Goal: Task Accomplishment & Management: Manage account settings

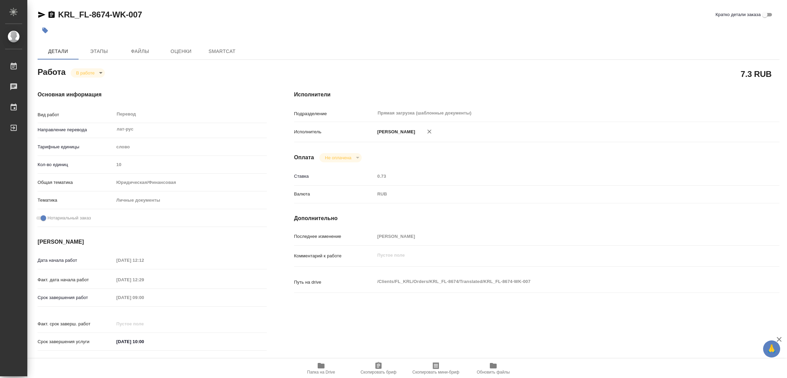
type textarea "x"
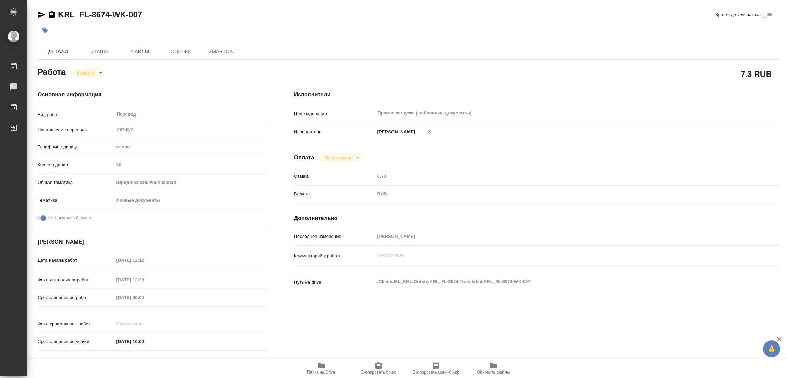
type textarea "x"
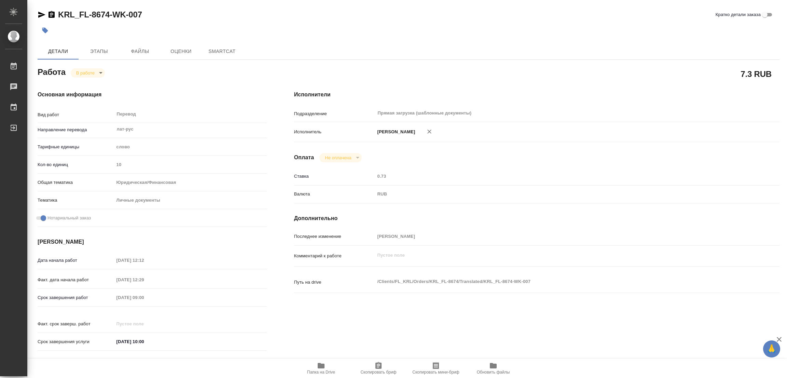
type textarea "x"
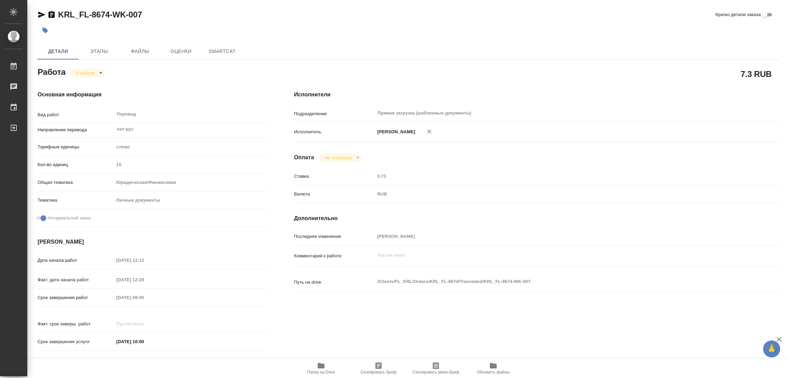
type textarea "x"
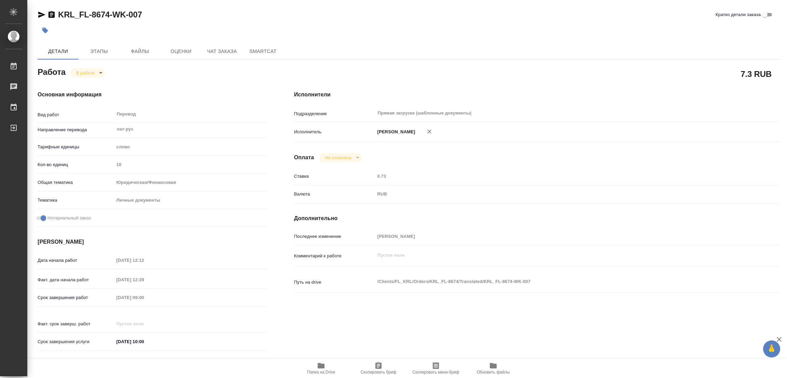
type textarea "x"
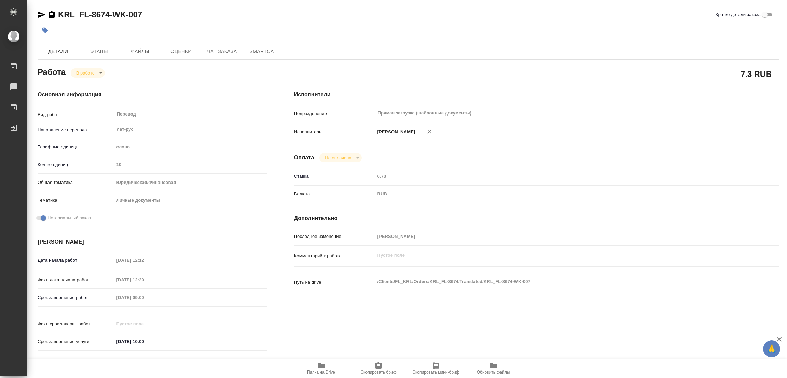
type textarea "x"
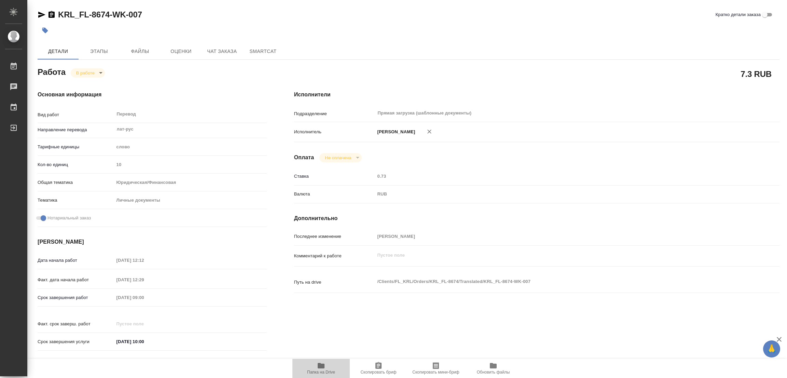
click at [323, 364] on icon "button" at bounding box center [321, 365] width 7 height 5
click at [94, 52] on span "Этапы" at bounding box center [99, 51] width 33 height 9
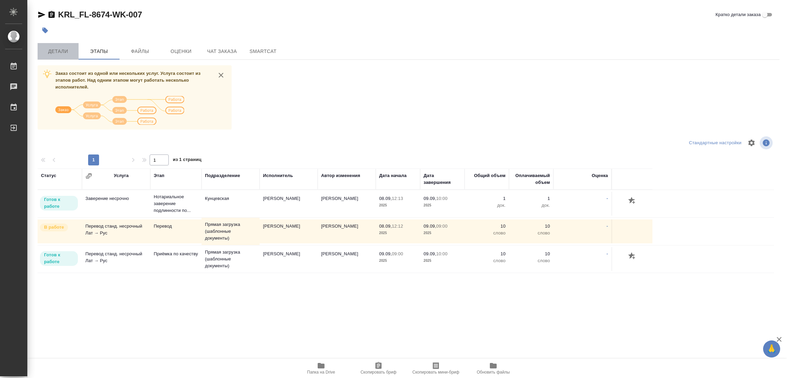
click at [57, 52] on span "Детали" at bounding box center [58, 51] width 33 height 9
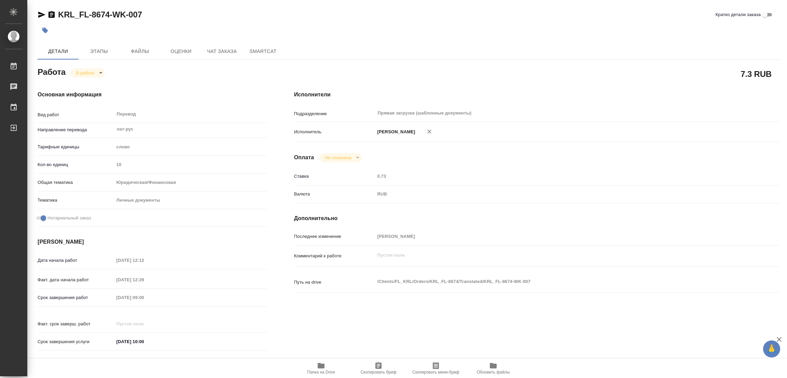
type textarea "x"
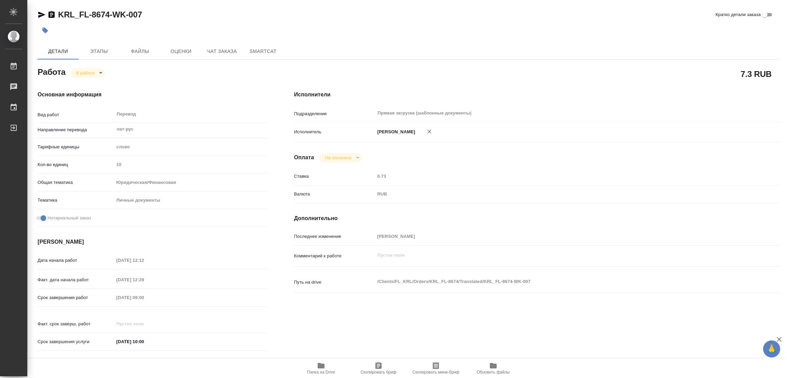
type textarea "x"
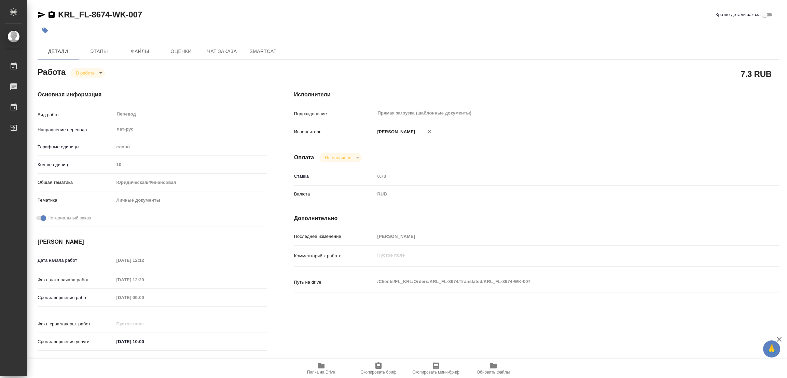
type textarea "x"
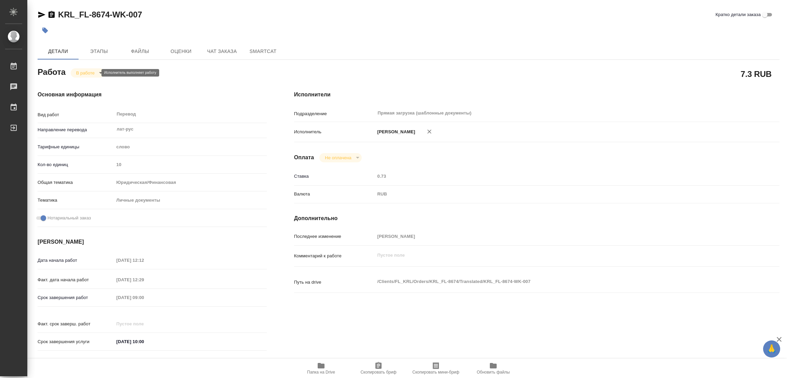
click at [83, 74] on body "🙏 .cls-1 fill:#fff; AWATERA Popova Galina Работы 0 Чаты График Выйти KRL_FL-867…" at bounding box center [393, 189] width 787 height 378
click at [87, 82] on button "Выполнен" at bounding box center [88, 85] width 25 height 8
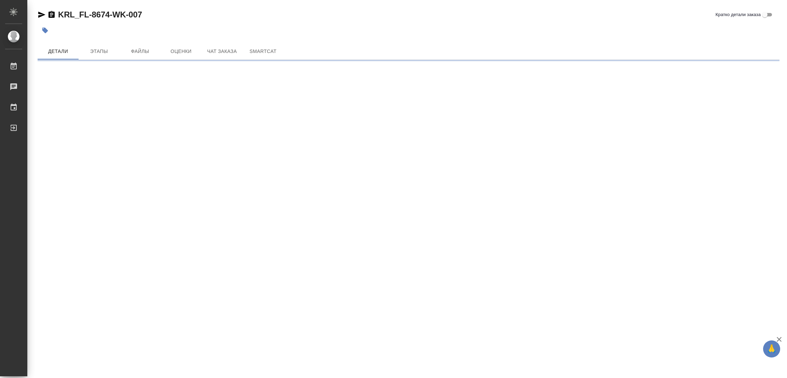
click at [44, 27] on icon "button" at bounding box center [45, 30] width 7 height 7
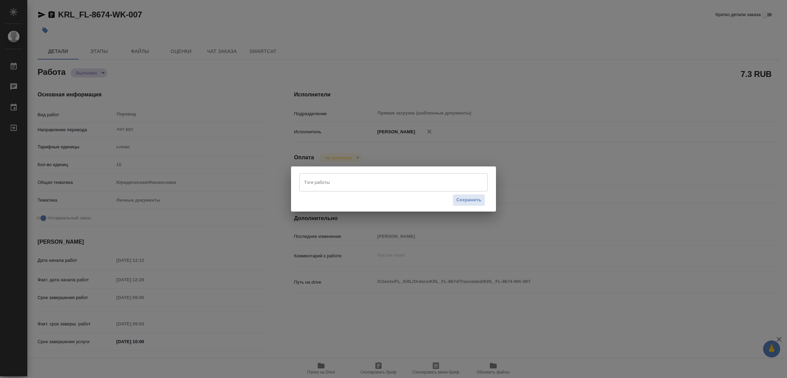
type textarea "x"
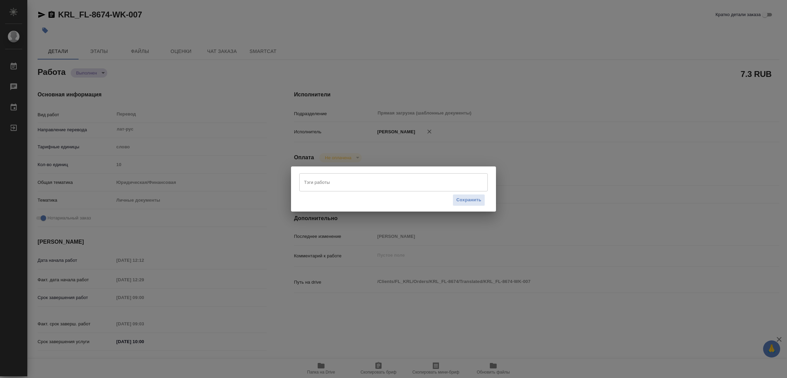
type textarea "x"
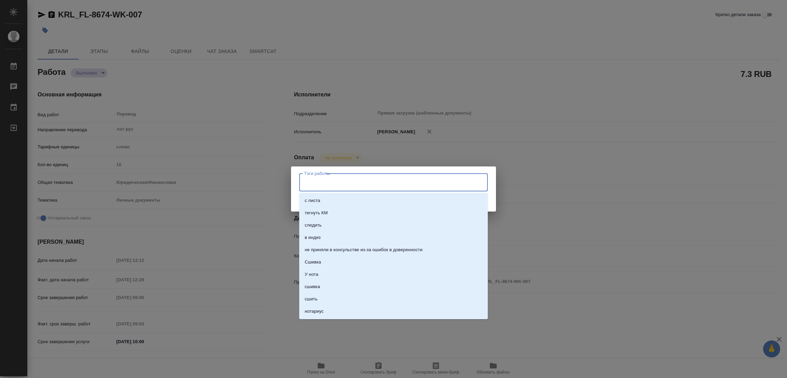
click at [326, 177] on input "Тэги работы" at bounding box center [386, 182] width 169 height 12
type textarea "x"
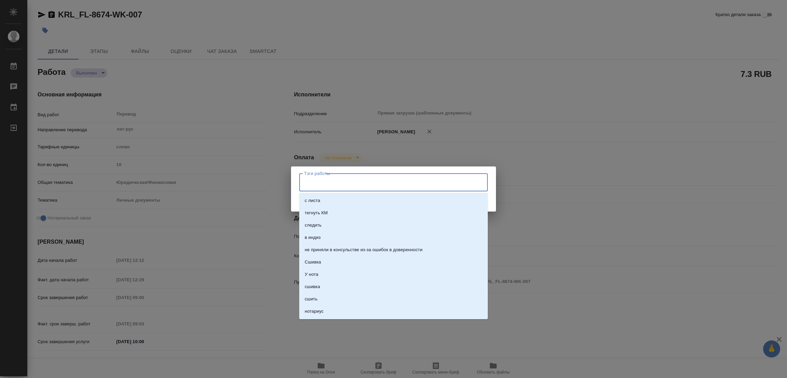
type textarea "x"
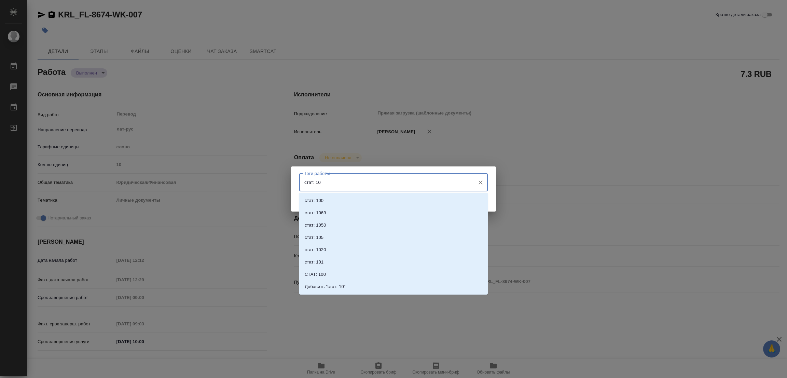
type input "стат: 100"
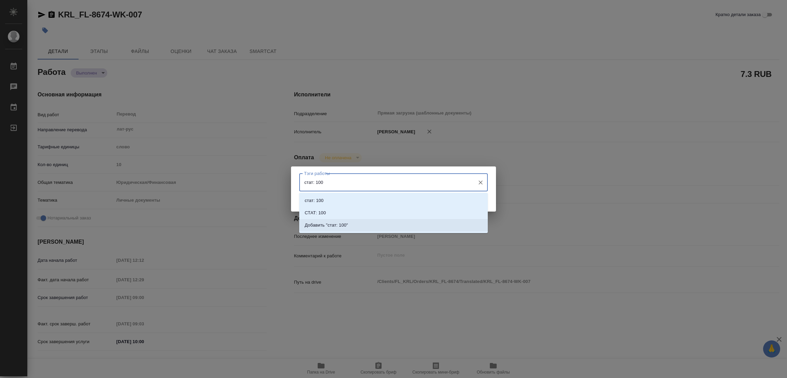
click at [335, 226] on p "Добавить "стат: 100"" at bounding box center [326, 225] width 43 height 7
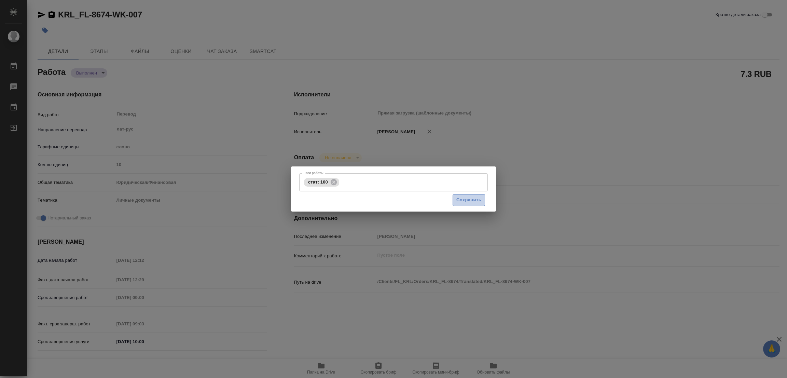
click at [461, 198] on span "Сохранить" at bounding box center [468, 200] width 25 height 8
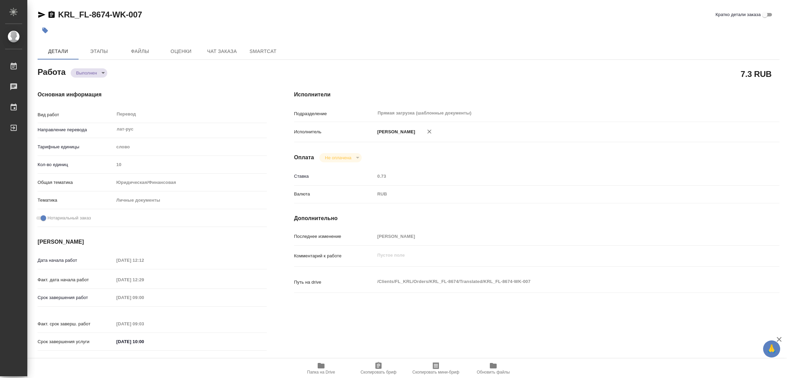
type input "completed"
type textarea "Перевод"
type textarea "x"
type input "лат-рус"
type input "5a8b1489cc6b4906c91bfd90"
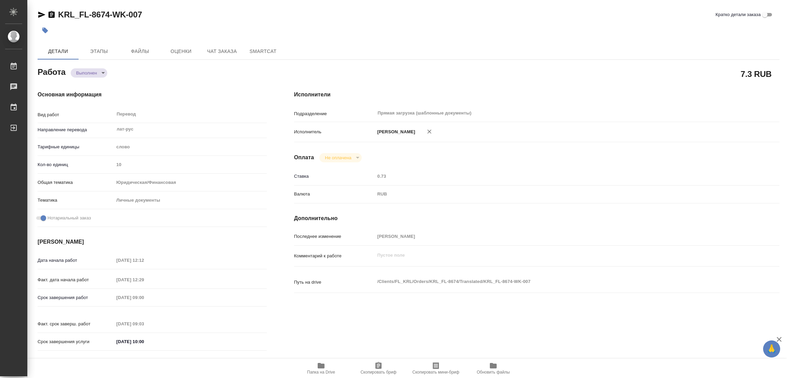
type input "10"
type input "yr-fn"
type input "5a8b8b956a9677013d343cfe"
checkbox input "true"
type input "08.09.2025 12:12"
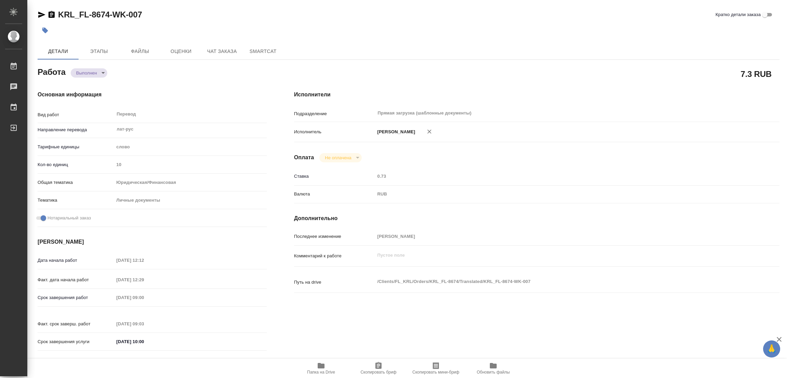
type input "08.09.2025 12:29"
type input "09.09.2025 09:00"
type input "09.09.2025 09:03"
type input "09.09.2025 10:00"
type input "Прямая загрузка (шаблонные документы)"
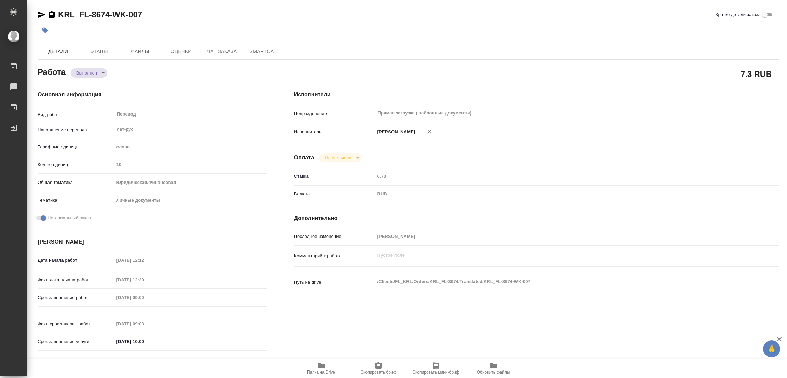
type input "notPayed"
type input "0.73"
type input "RUB"
type input "[PERSON_NAME]"
type textarea "x"
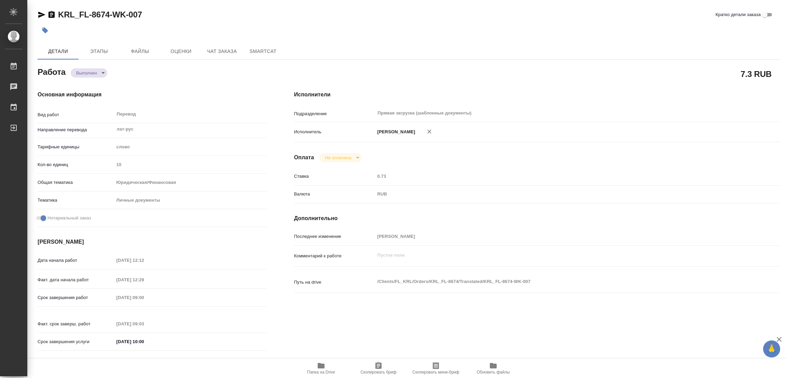
type textarea "/Clients/FL_KRL/Orders/KRL_FL-8674/Translated/KRL_FL-8674-WK-007"
type textarea "x"
type input "KRL_FL-8674"
type input "Перевод станд. несрочный"
type input "Приёмка по качеству, Редактура, Перевод, Постредактура машинного перевода, Корр…"
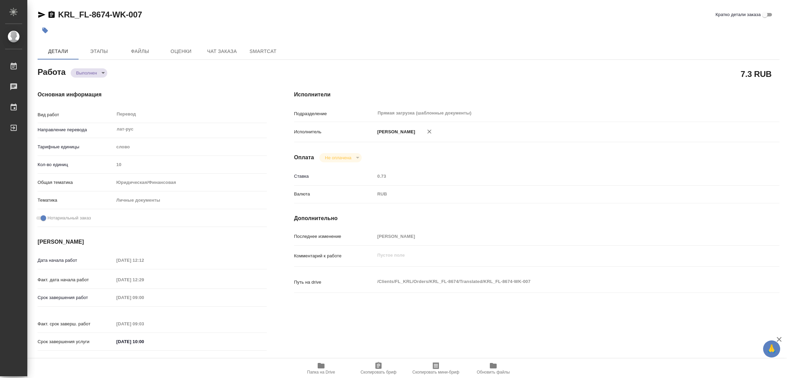
type input "Касымов Тимур"
type input "/Clients/FL_KRL/Orders/KRL_FL-8674"
type textarea "ЕГОРОВС ВИКТОРС"
type textarea "x"
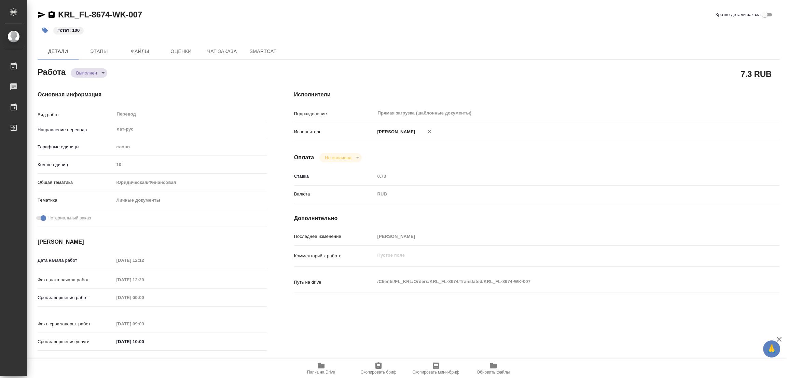
type textarea "x"
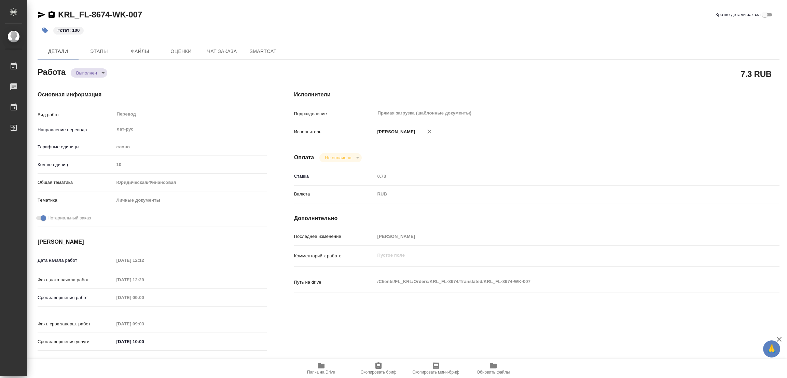
type textarea "x"
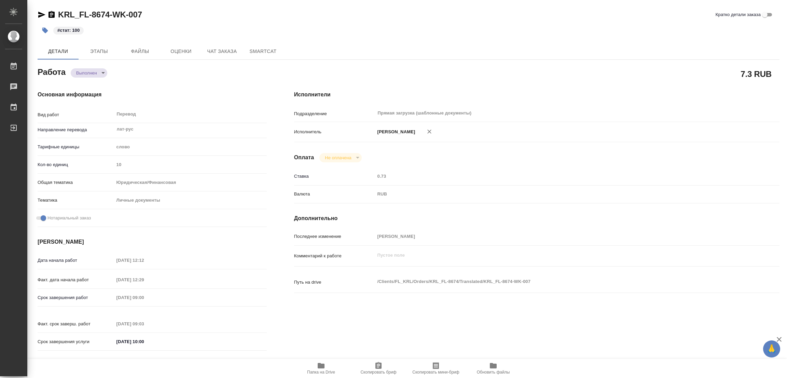
type textarea "x"
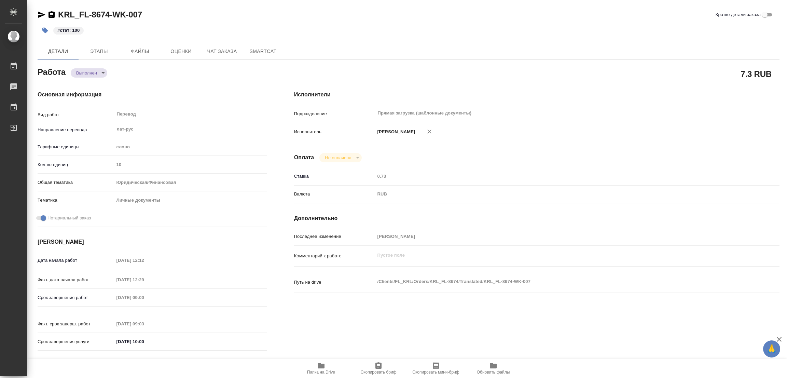
click at [316, 366] on span "Папка на Drive" at bounding box center [320, 367] width 49 height 13
type textarea "x"
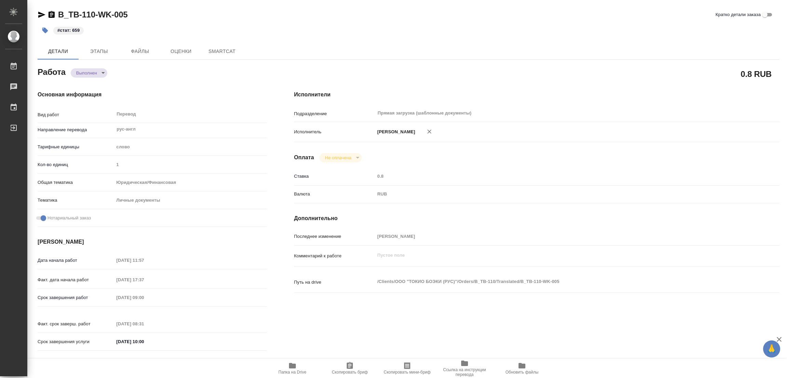
type textarea "x"
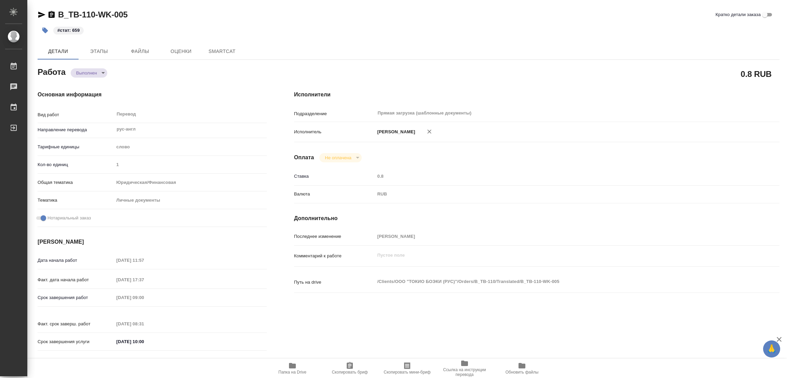
type textarea "x"
click at [292, 364] on icon "button" at bounding box center [292, 365] width 7 height 5
type textarea "x"
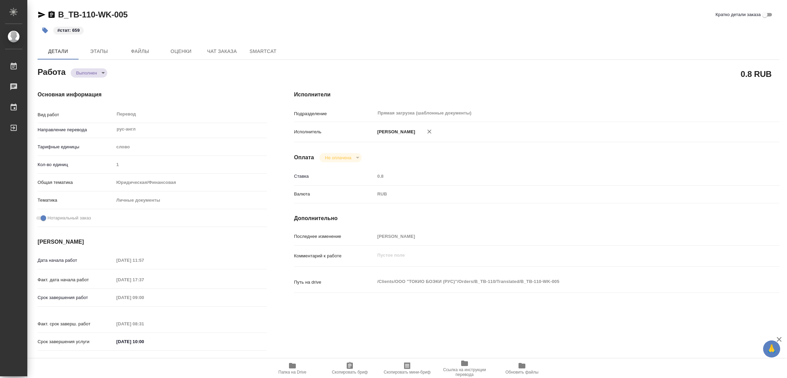
type textarea "x"
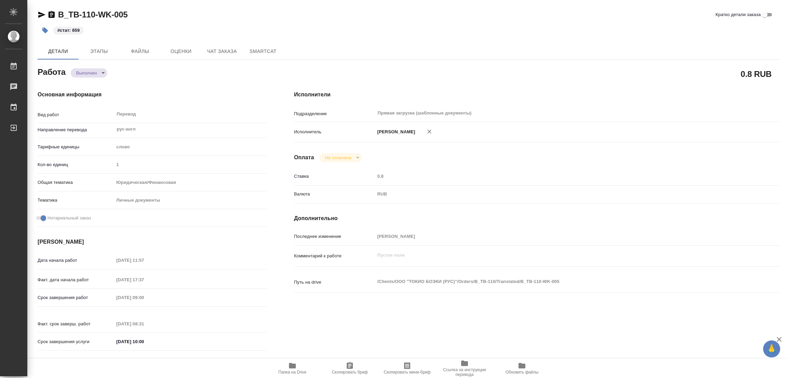
type textarea "x"
click at [295, 365] on icon "button" at bounding box center [292, 365] width 7 height 5
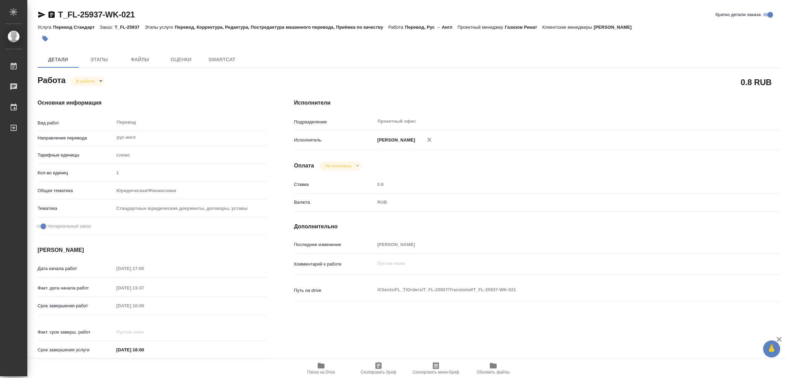
type textarea "x"
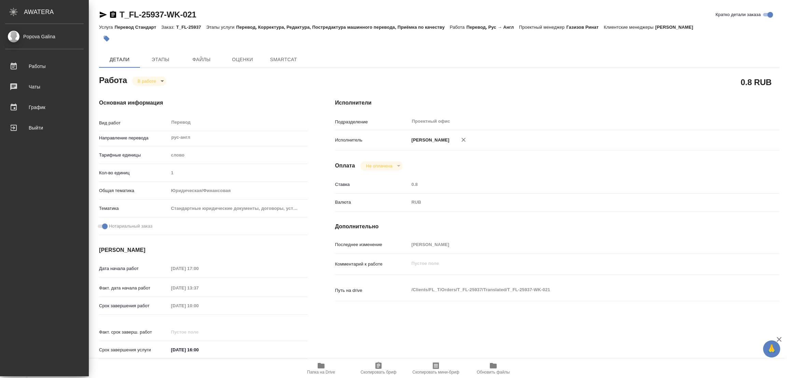
type textarea "x"
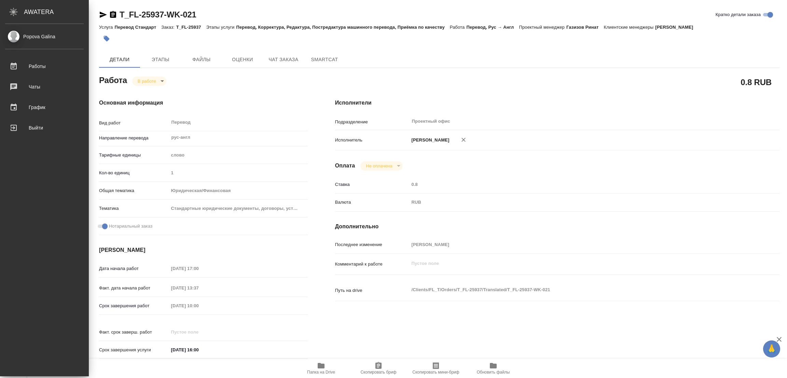
type textarea "x"
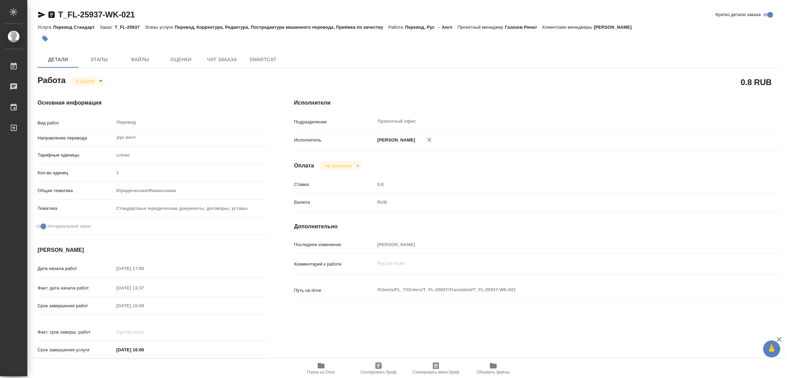
type textarea "x"
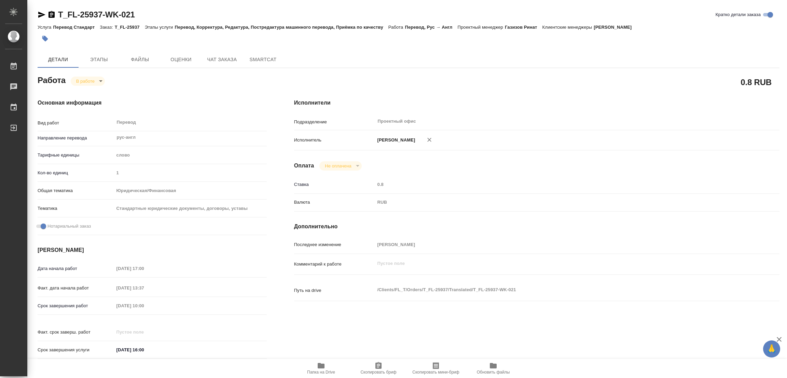
type textarea "x"
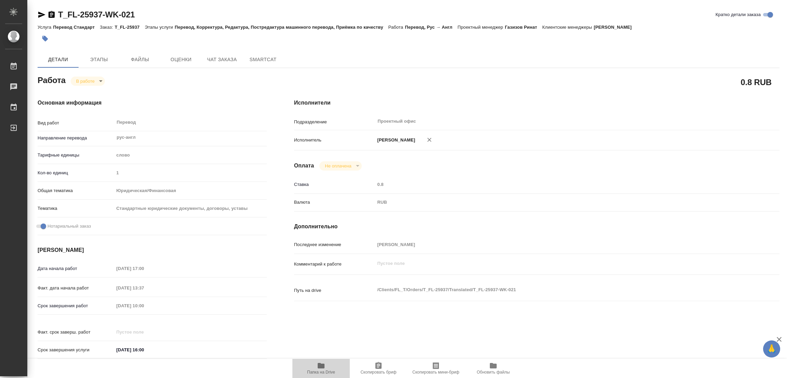
click at [318, 367] on icon "button" at bounding box center [321, 365] width 7 height 5
click at [136, 60] on span "Файлы" at bounding box center [140, 59] width 33 height 9
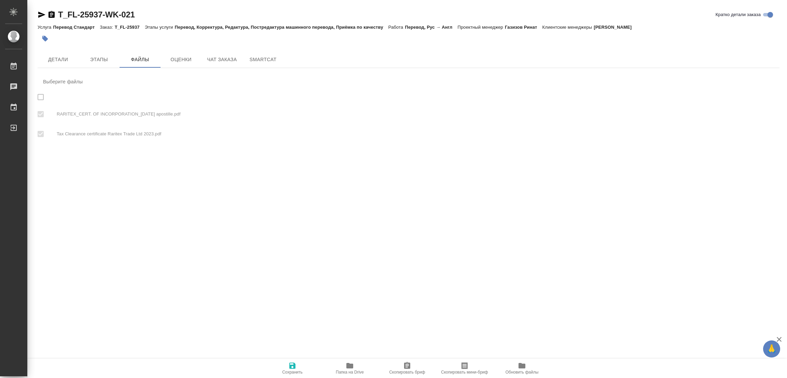
checkbox input "true"
click at [94, 58] on span "Этапы" at bounding box center [99, 59] width 33 height 9
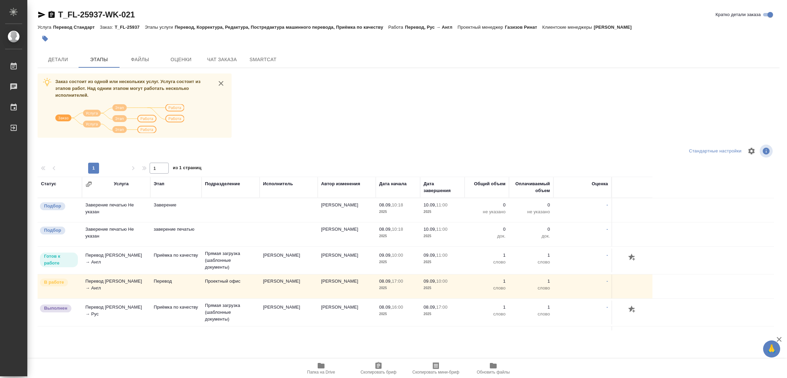
click at [376, 107] on div "Заказ состоит из одной или нескольких услуг. Услуга состоит из этапов работ. На…" at bounding box center [409, 201] width 742 height 257
click at [62, 60] on span "Детали" at bounding box center [58, 59] width 33 height 9
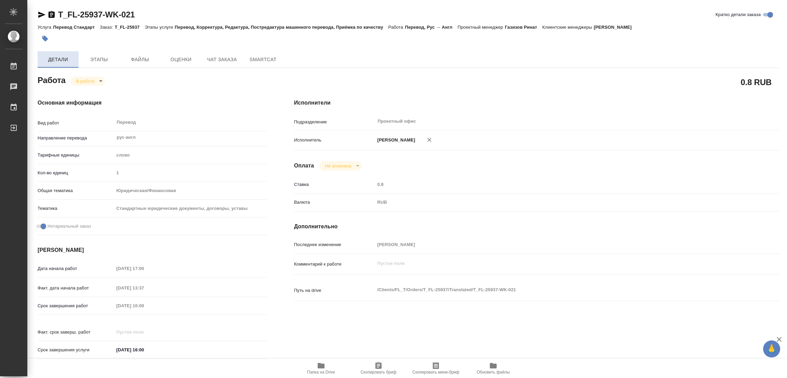
type textarea "x"
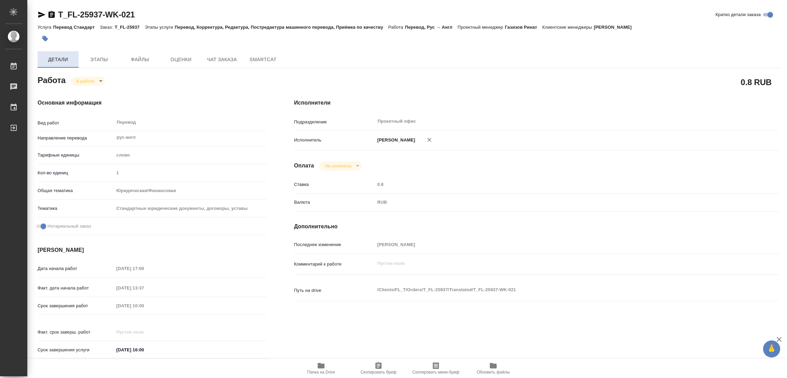
type textarea "x"
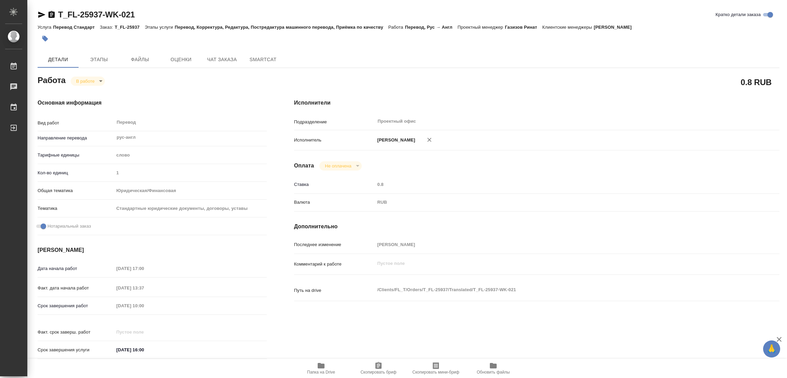
type textarea "x"
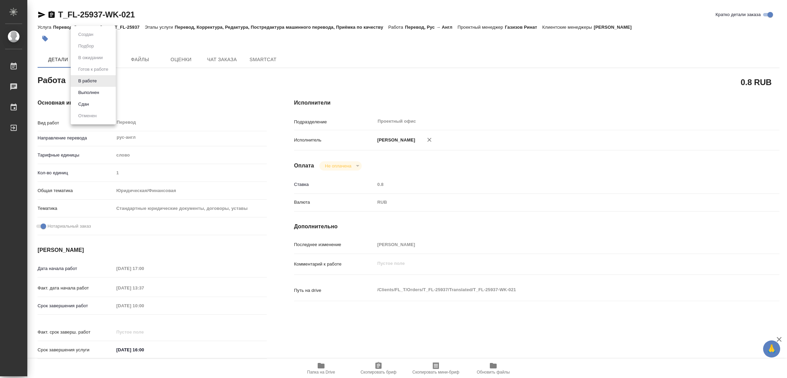
click at [79, 78] on body "🙏 .cls-1 fill:#fff; AWATERA Popova Galina Работы 0 Чаты График Выйти T_FL-25937…" at bounding box center [393, 189] width 787 height 378
click at [85, 93] on button "Выполнен" at bounding box center [88, 93] width 25 height 8
type textarea "x"
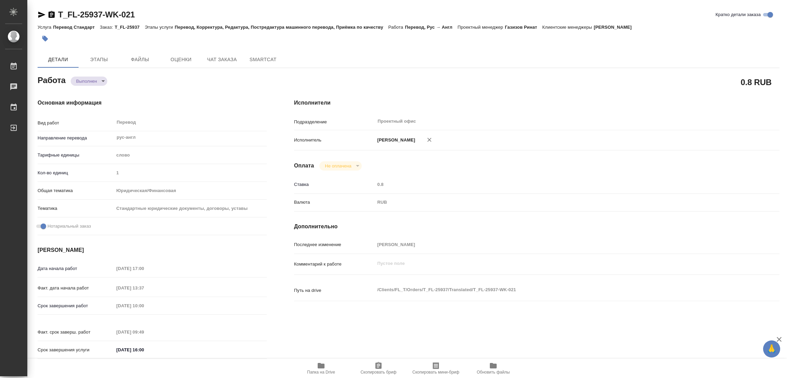
type textarea "x"
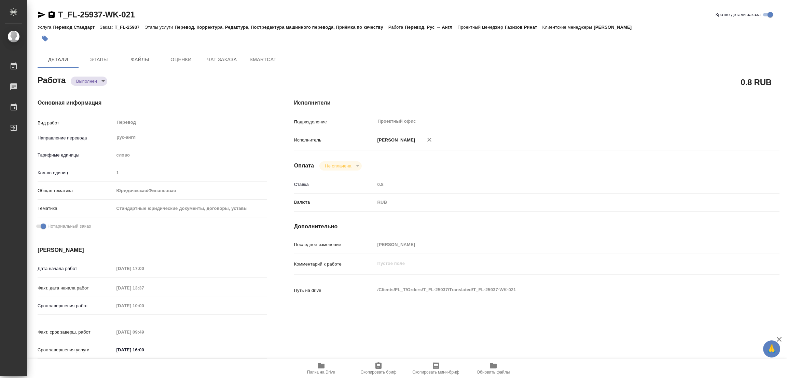
type textarea "x"
click at [49, 39] on button "button" at bounding box center [45, 38] width 15 height 15
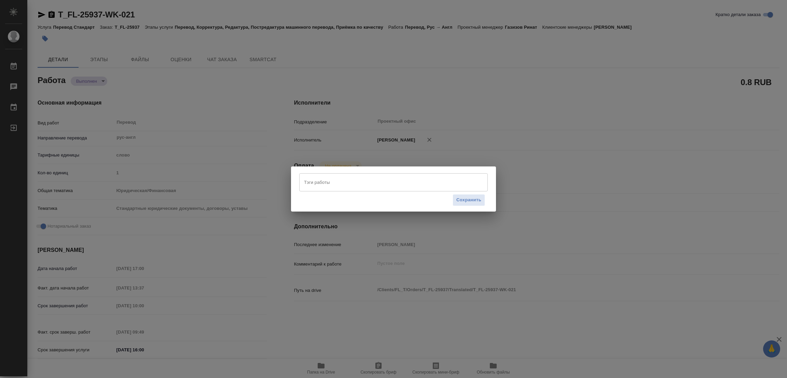
type textarea "x"
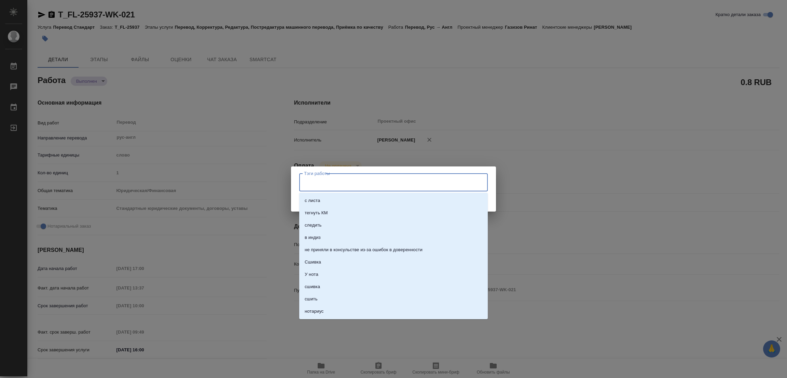
click at [419, 187] on input "Тэги работы" at bounding box center [386, 182] width 169 height 12
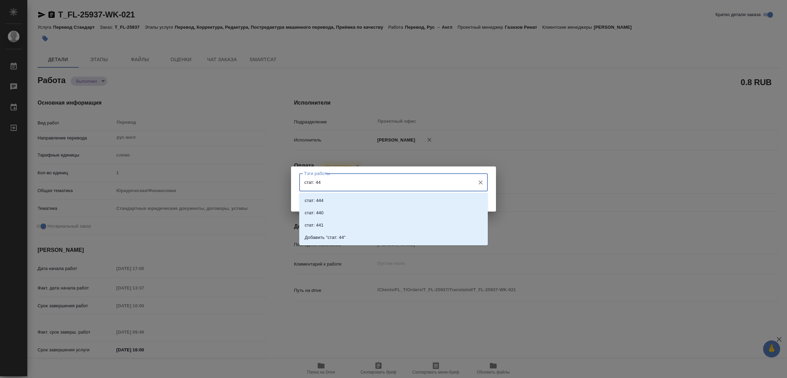
type input "стат: 440"
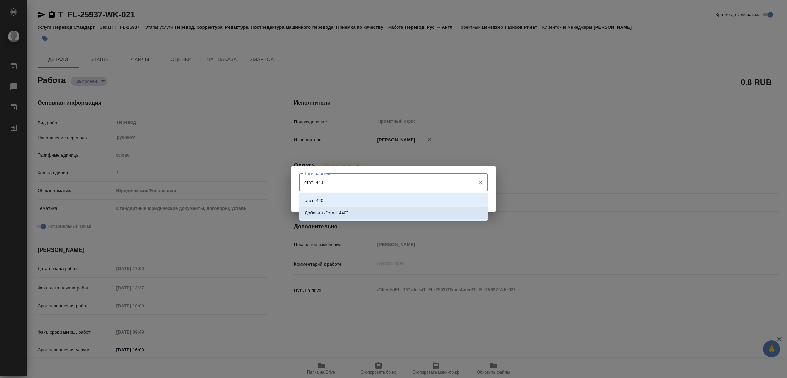
click at [345, 214] on p "Добавить "стат: 440"" at bounding box center [326, 212] width 43 height 7
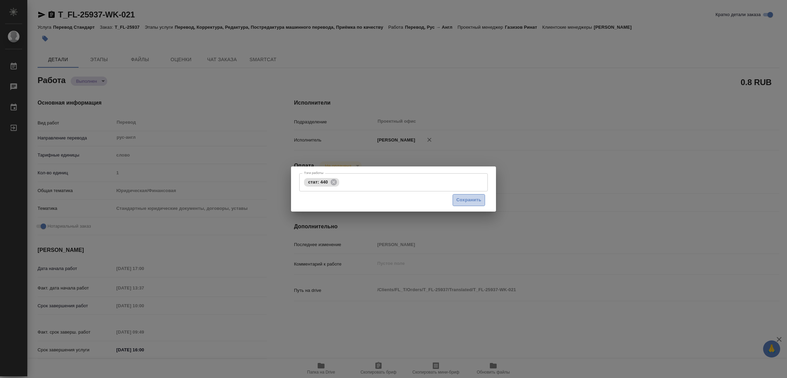
click at [464, 199] on span "Сохранить" at bounding box center [468, 200] width 25 height 8
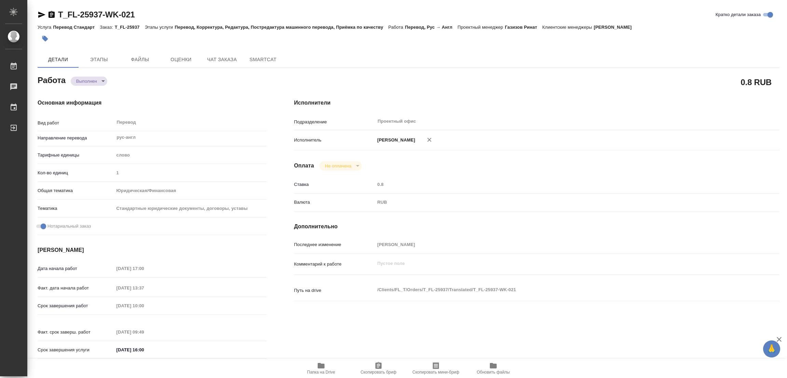
type input "completed"
type textarea "Перевод"
type textarea "x"
type input "рус-англ"
type input "5a8b1489cc6b4906c91bfd90"
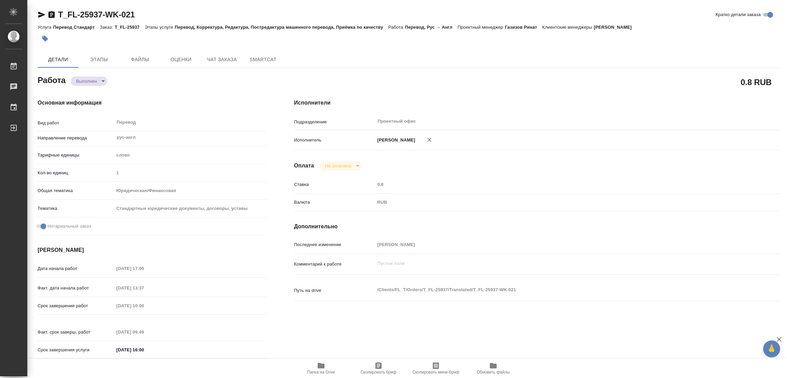
type input "1"
type input "yr-fn"
type input "5f647205b73bc97568ca66bf"
checkbox input "true"
type input "08.09.2025 17:00"
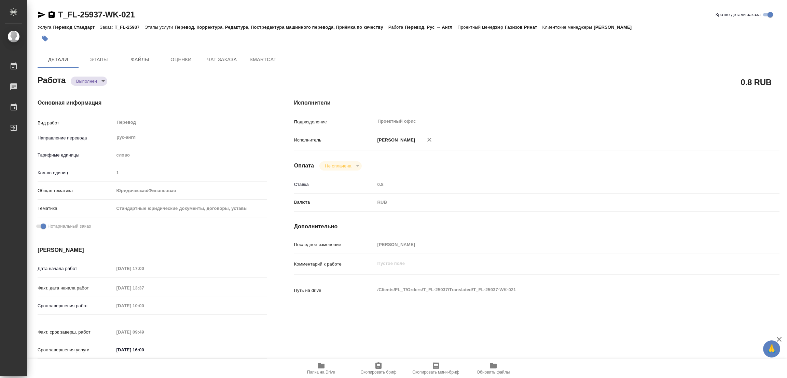
type input "08.09.2025 13:37"
type input "09.09.2025 10:00"
type input "09.09.2025 09:49"
type input "09.09.2025 16:00"
type input "Проектный офис"
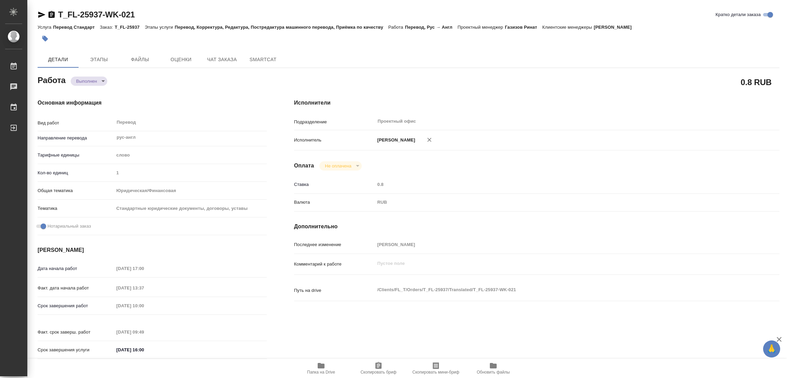
type input "notPayed"
type input "0.8"
type input "RUB"
type input "[PERSON_NAME]"
type textarea "x"
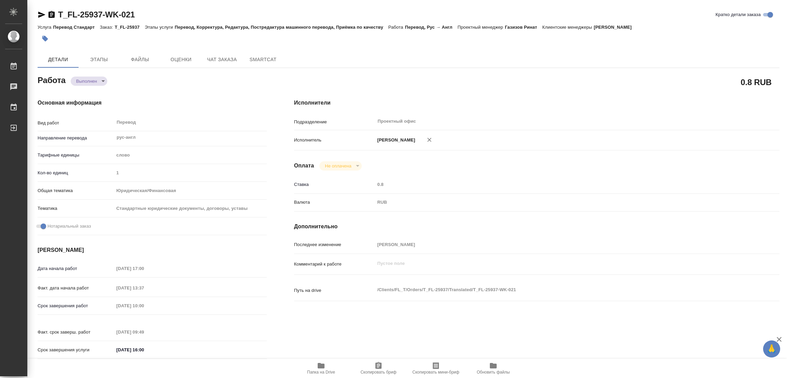
type textarea "/Clients/FL_T/Orders/T_FL-25937/Translated/T_FL-25937-WK-021"
type textarea "x"
type input "T_FL-25937"
type input "Перевод Стандарт"
type input "Перевод, Корректура, Редактура, Постредактура машинного перевода, Приёмка по ка…"
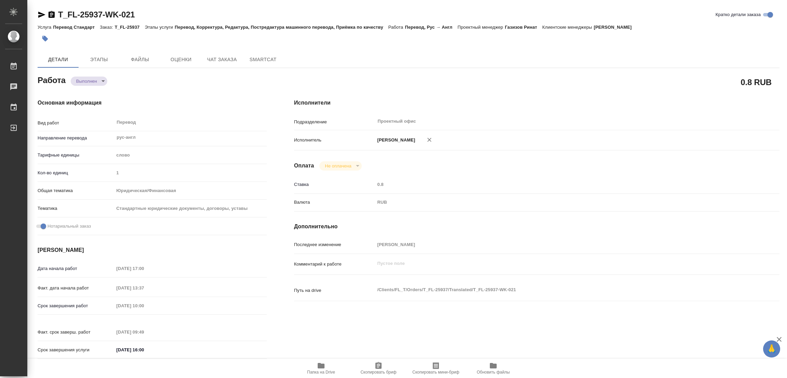
type input "Прохорова Анастасия"
type input "Заборова Александра"
type input "/Clients/FL_T/Orders/T_FL-25937"
type textarea "x"
type textarea "Перевод греч-анг под ЗПК"
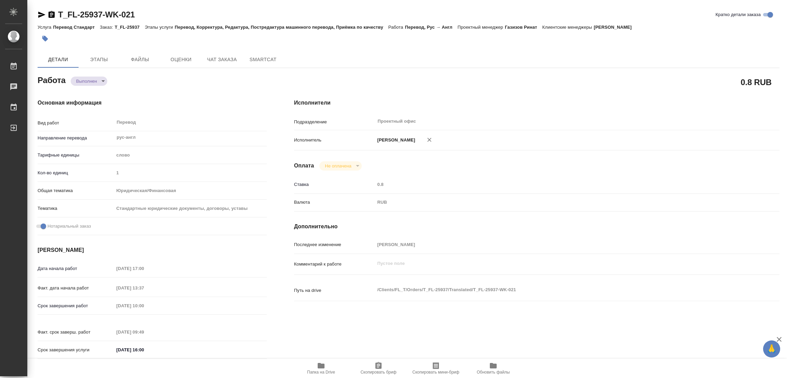
type textarea "x"
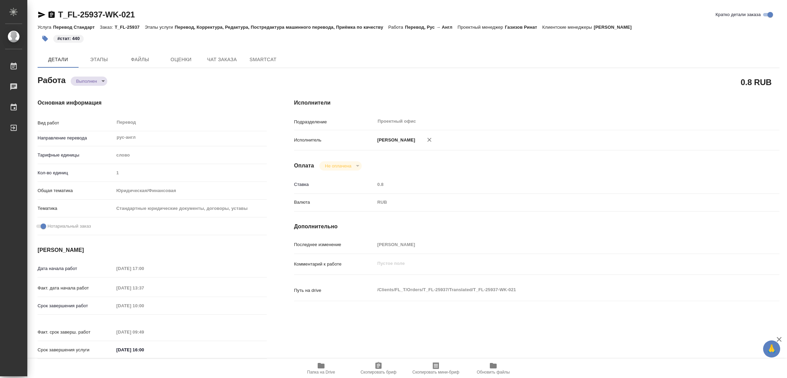
type textarea "x"
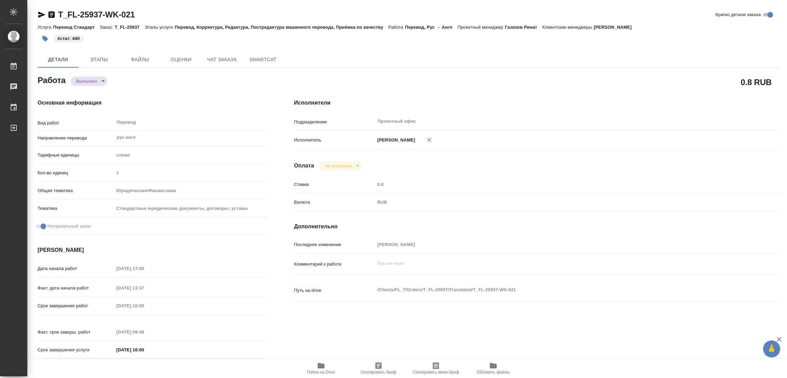
type textarea "x"
click at [140, 84] on div "Работа Выполнен completed" at bounding box center [152, 79] width 229 height 12
type textarea "x"
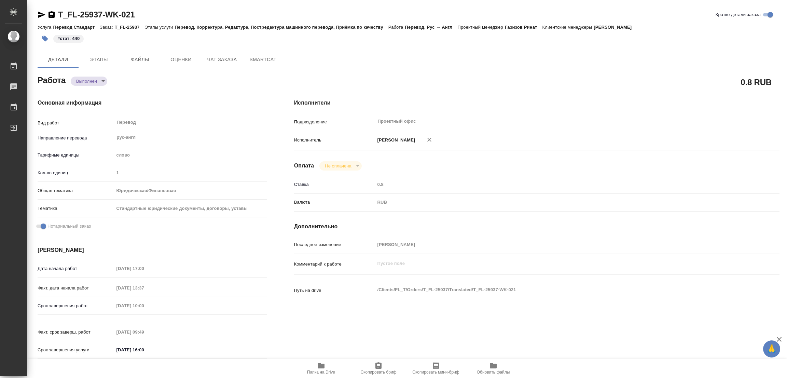
type textarea "x"
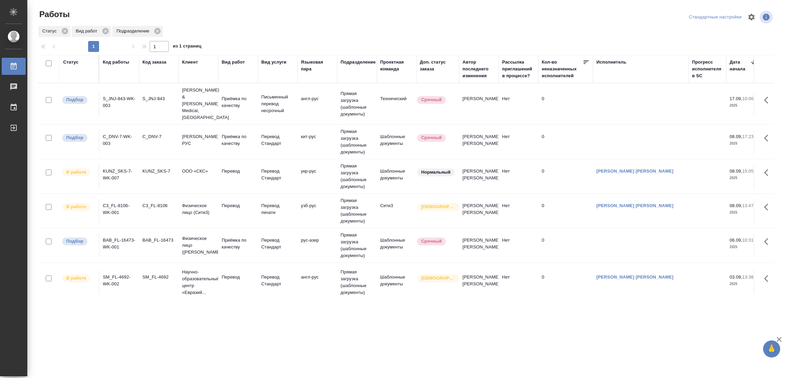
drag, startPoint x: 349, startPoint y: 293, endPoint x: 365, endPoint y: 288, distance: 16.8
click at [365, 288] on td "Прямая загрузка (шаблонные документы)" at bounding box center [357, 282] width 40 height 34
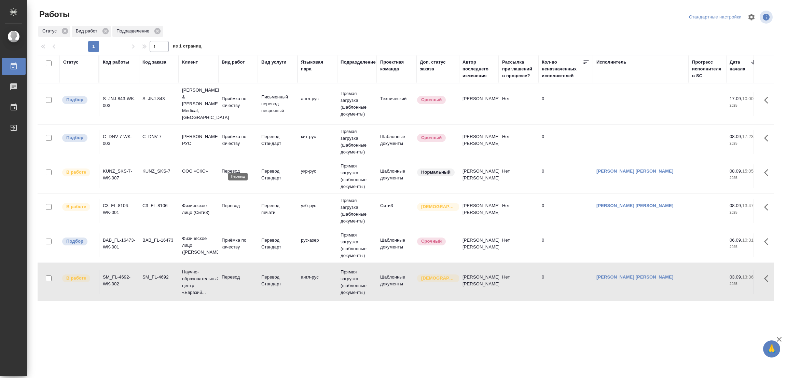
click at [228, 168] on p "Перевод" at bounding box center [238, 171] width 33 height 7
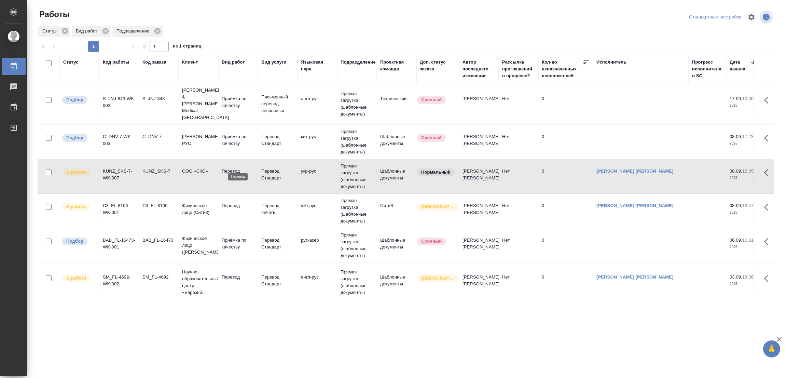
click at [228, 168] on p "Перевод" at bounding box center [238, 171] width 33 height 7
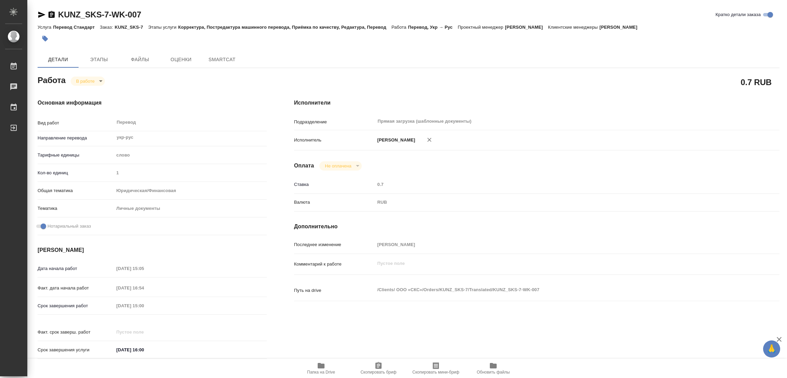
type textarea "x"
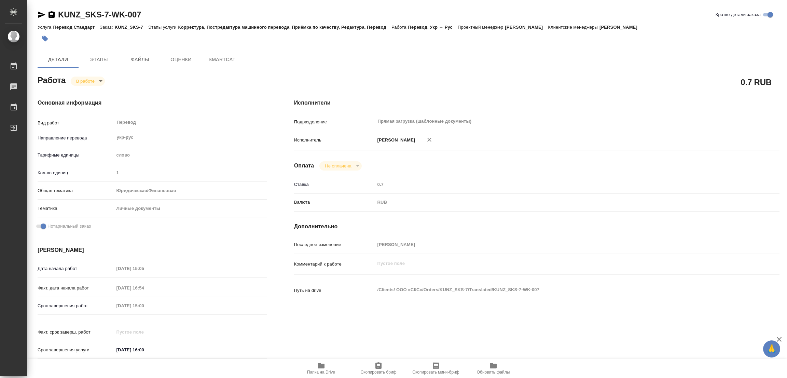
type textarea "x"
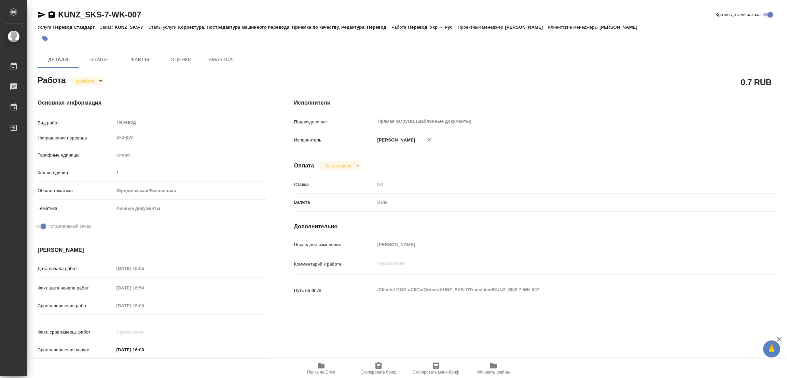
type textarea "x"
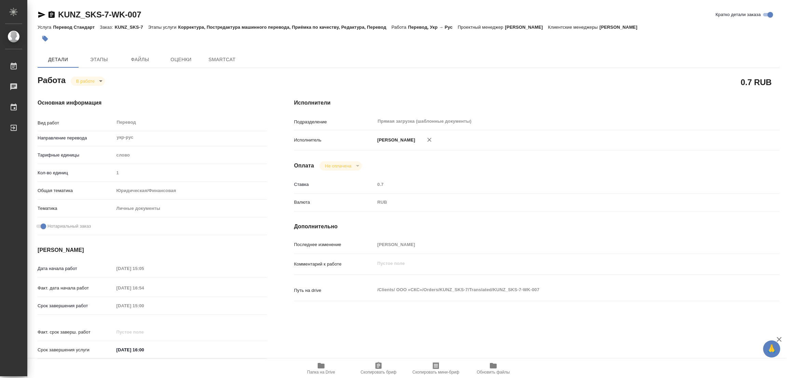
type textarea "x"
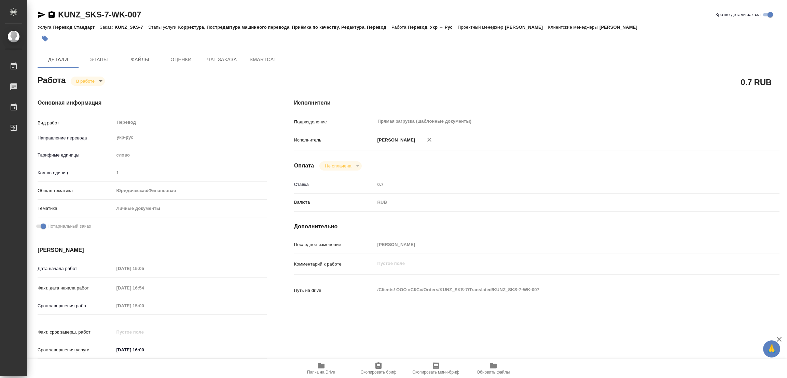
type textarea "x"
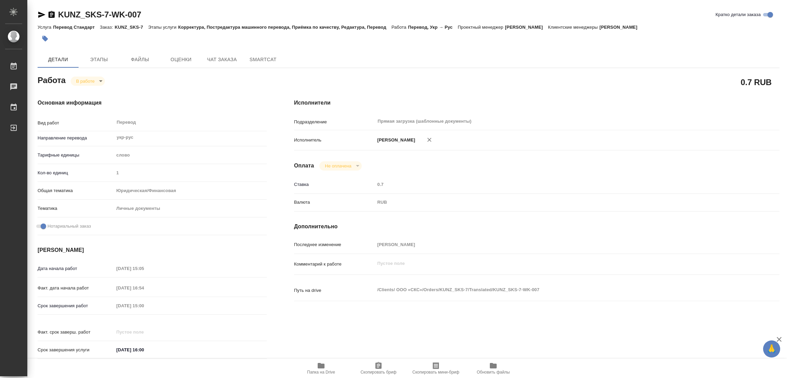
type textarea "x"
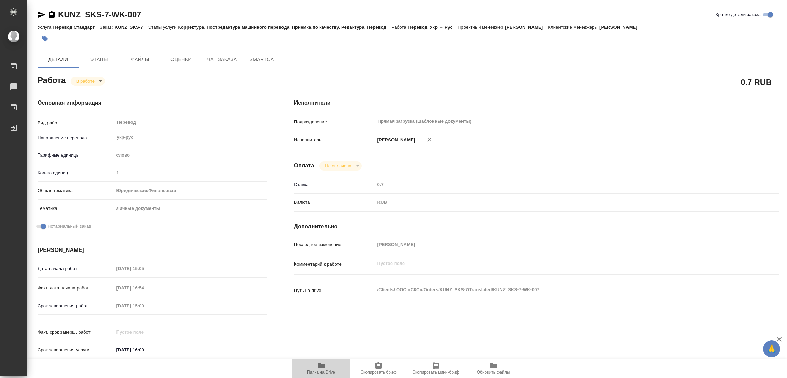
click at [318, 364] on icon "button" at bounding box center [321, 365] width 7 height 5
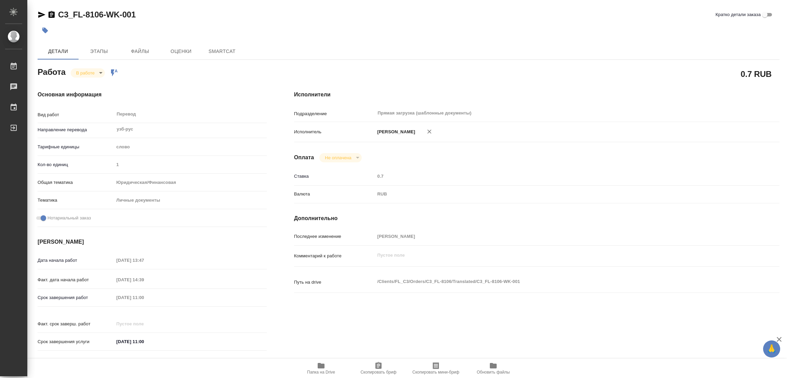
type textarea "x"
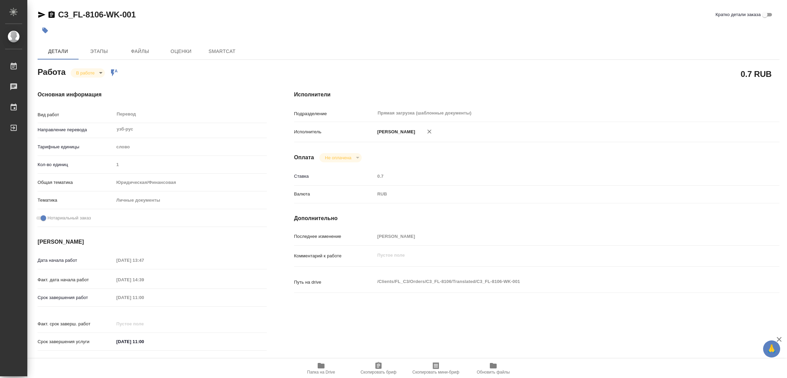
type textarea "x"
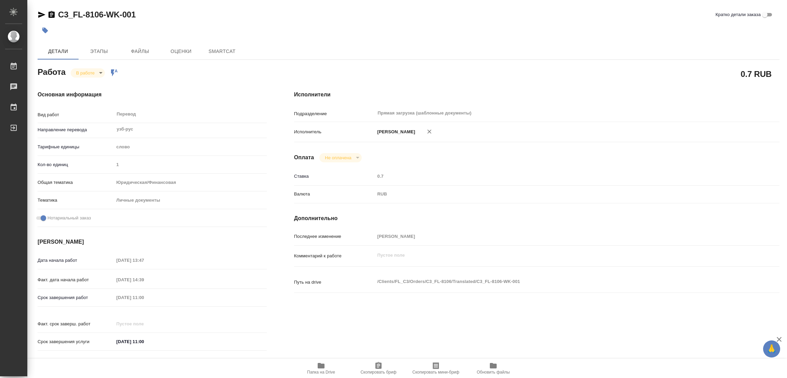
type textarea "x"
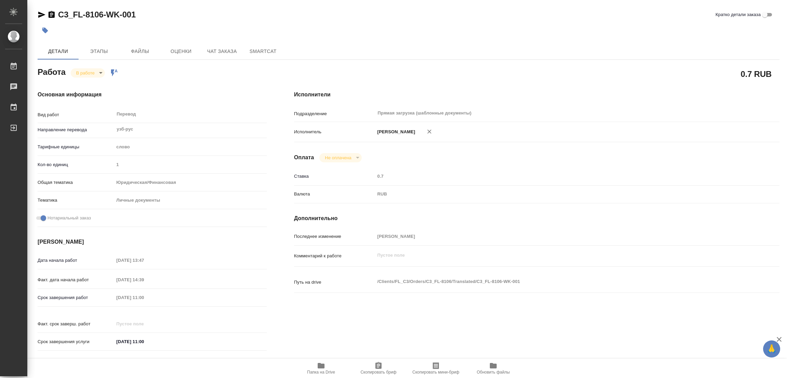
click at [323, 367] on icon "button" at bounding box center [321, 365] width 7 height 5
type textarea "x"
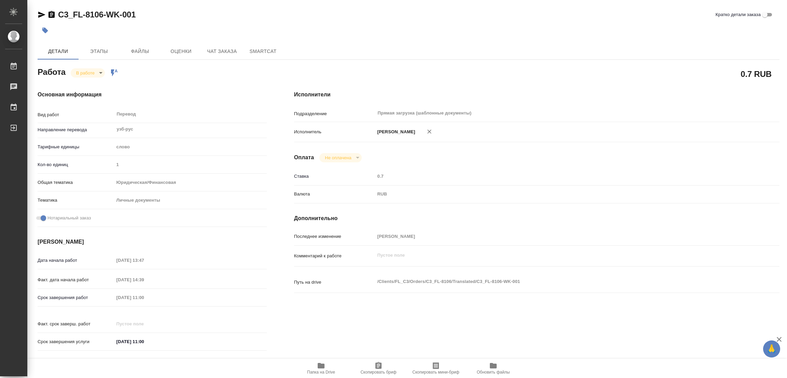
type textarea "x"
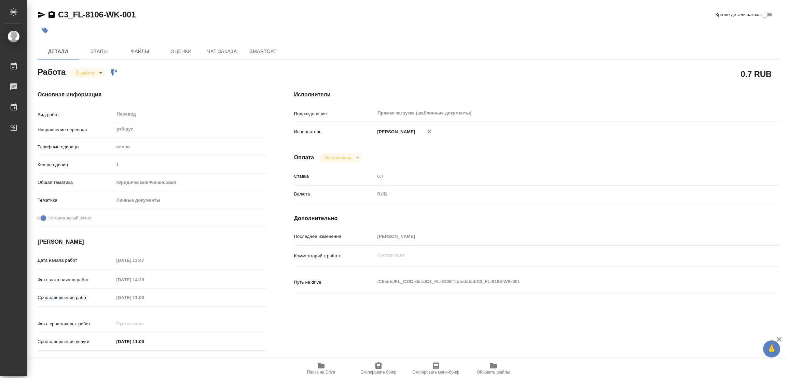
type textarea "x"
click at [99, 49] on span "Этапы" at bounding box center [99, 51] width 33 height 9
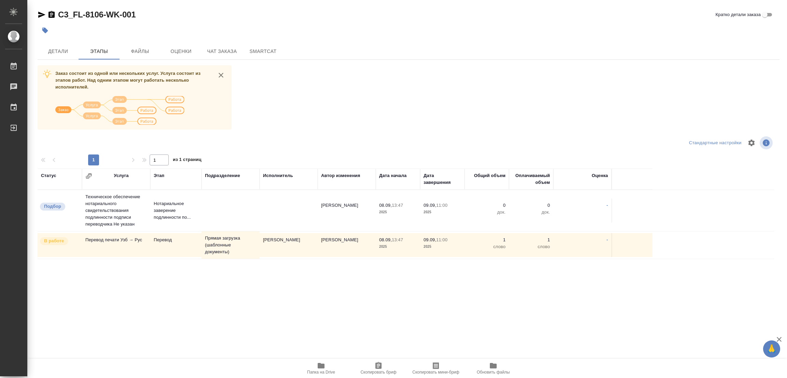
drag, startPoint x: 87, startPoint y: 267, endPoint x: 7, endPoint y: 29, distance: 251.6
click at [86, 259] on div "Статус Услуга Этап Подразделение Исполнитель Автор изменения Дата начала Дата з…" at bounding box center [406, 245] width 736 height 154
click at [42, 50] on span "Детали" at bounding box center [58, 51] width 33 height 9
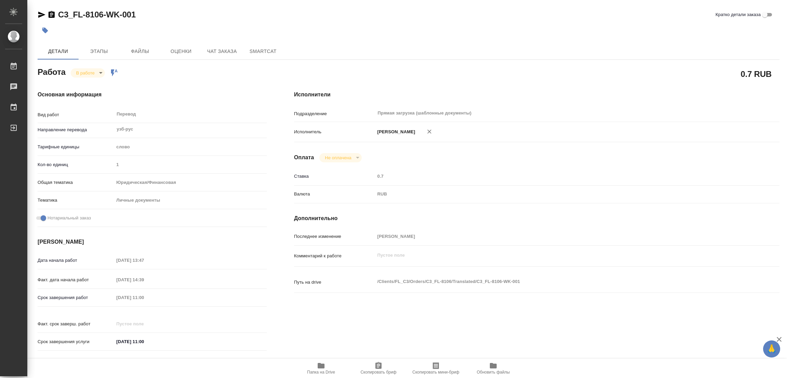
type textarea "x"
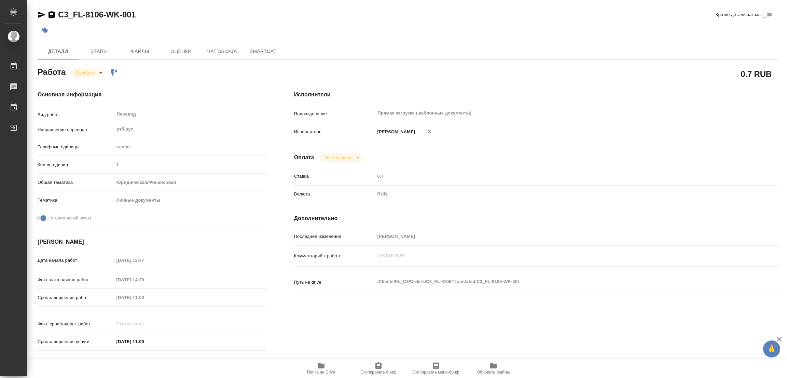
type textarea "x"
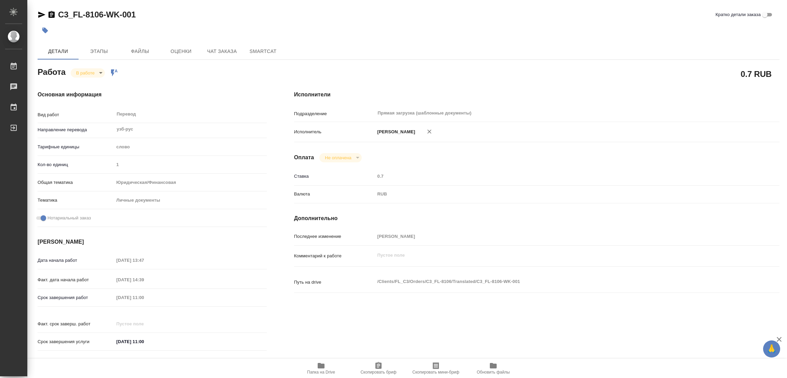
type textarea "x"
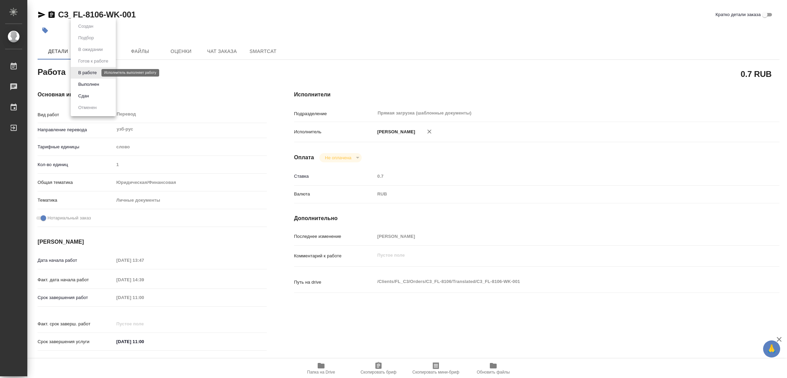
click at [85, 74] on body "🙏 .cls-1 fill:#fff; AWATERA Popova Galina Работы 0 Чаты График Выйти C3_FL-8106…" at bounding box center [393, 189] width 787 height 378
click at [87, 86] on button "Выполнен" at bounding box center [88, 85] width 25 height 8
click at [42, 32] on icon "button" at bounding box center [45, 30] width 7 height 7
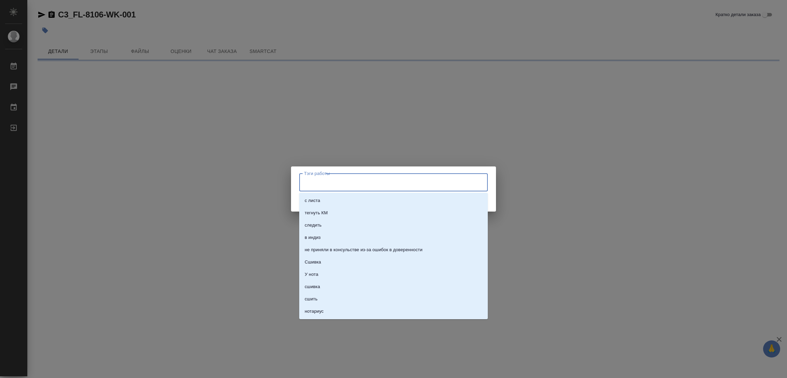
click at [315, 183] on input "Тэги работы" at bounding box center [386, 182] width 169 height 12
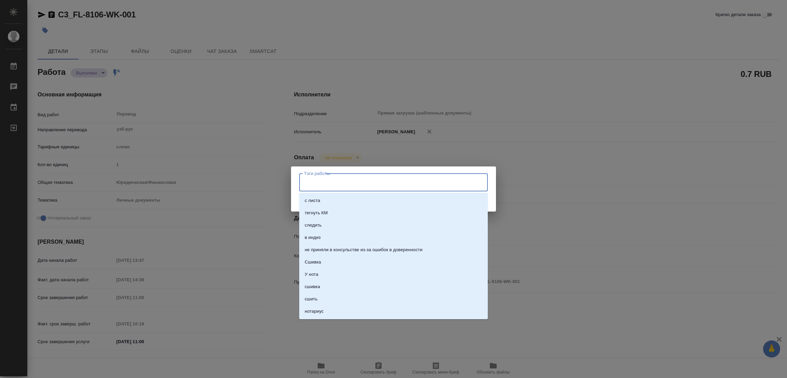
type textarea "x"
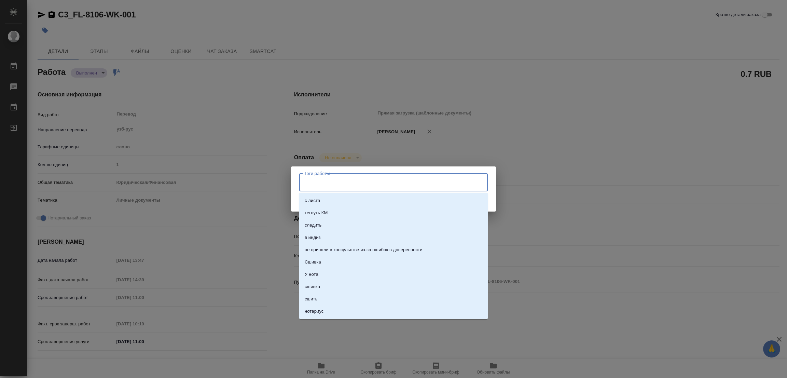
type textarea "x"
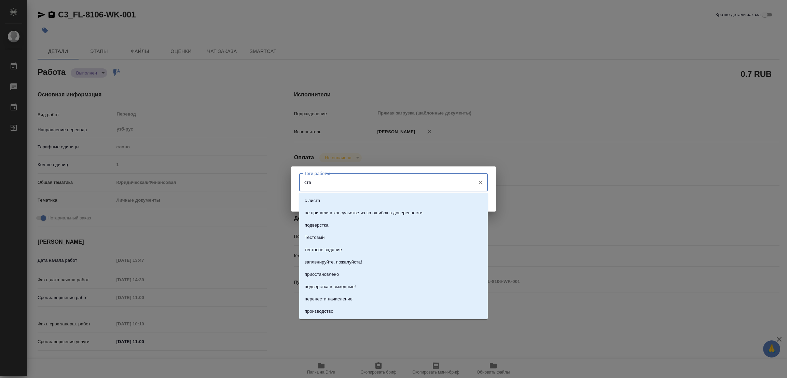
type input "стат"
type textarea "x"
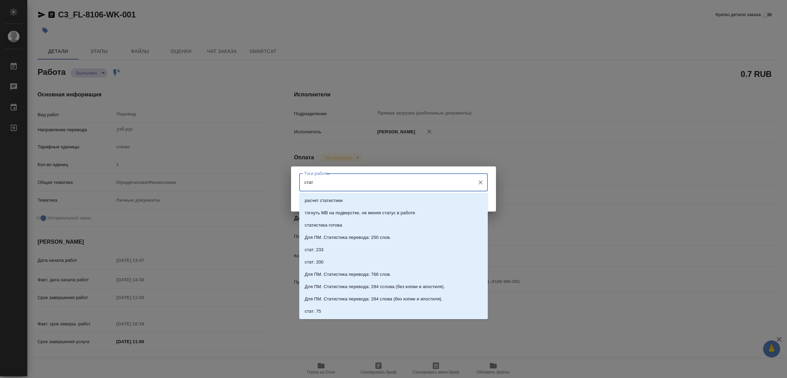
type textarea "x"
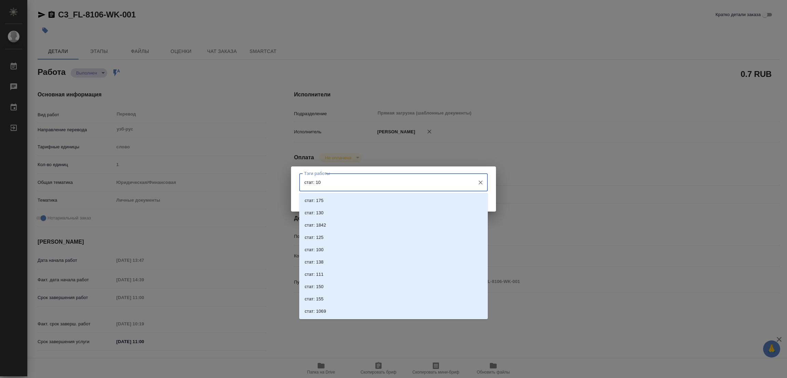
type input "стат: 100"
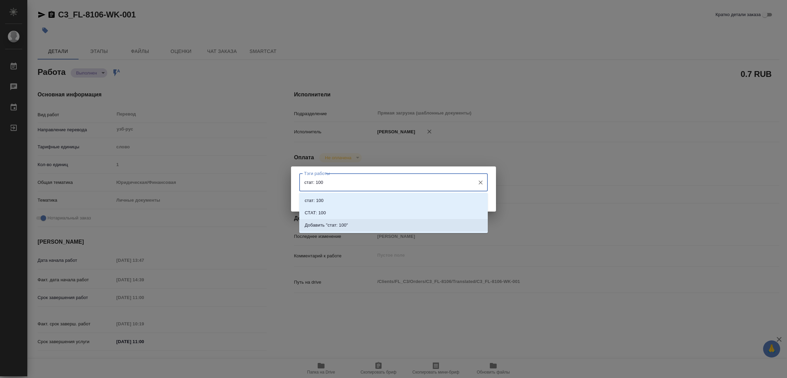
click at [344, 224] on p "Добавить "стат: 100"" at bounding box center [326, 225] width 43 height 7
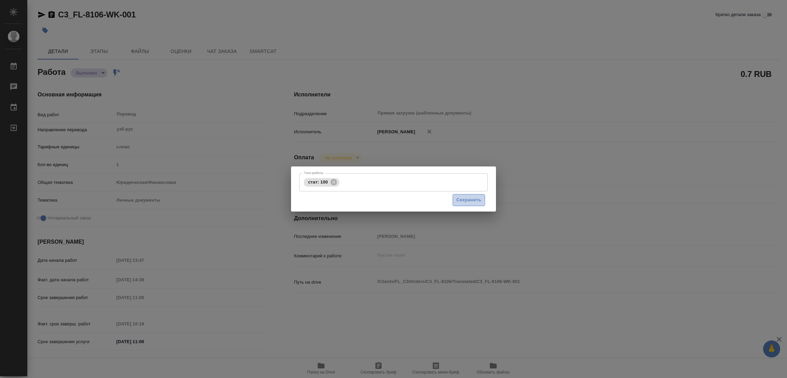
click at [471, 201] on span "Сохранить" at bounding box center [468, 200] width 25 height 8
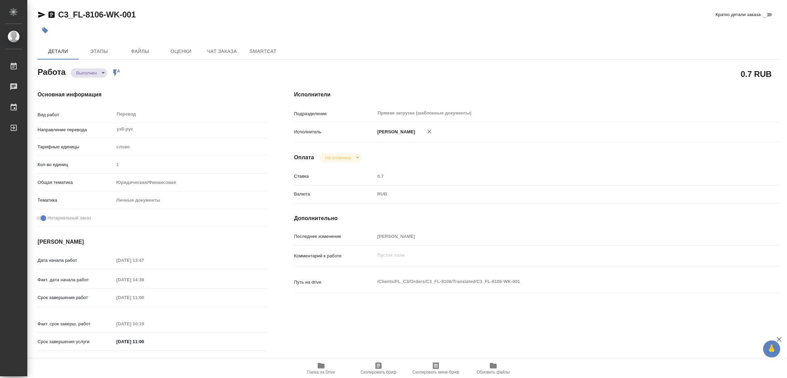
type input "completed"
type textarea "Перевод"
type textarea "x"
type input "узб-рус"
type input "5a8b1489cc6b4906c91bfd90"
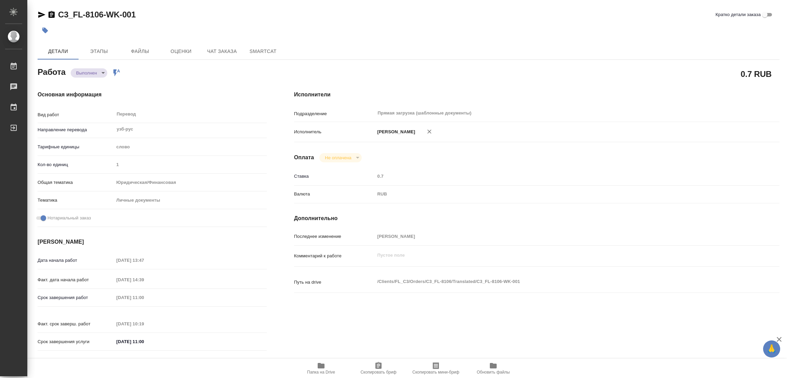
type input "1"
type input "yr-fn"
type input "5a8b8b956a9677013d343cfe"
checkbox input "true"
type input "[DATE] 13:47"
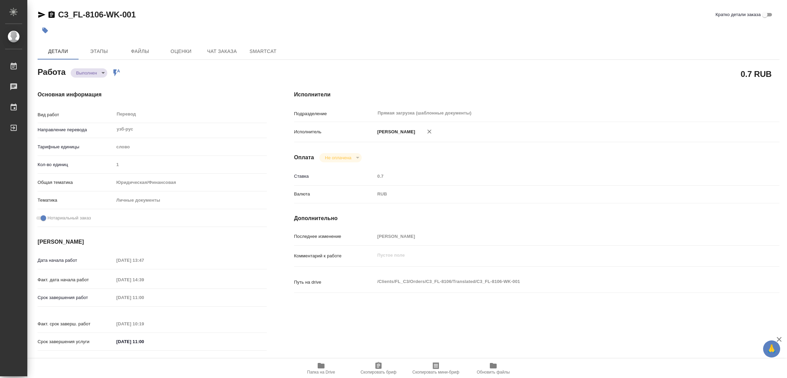
type input "[DATE] 14:39"
type input "[DATE] 11:00"
type input "[DATE] 10:19"
type input "[DATE] 11:00"
type input "Прямая загрузка (шаблонные документы)"
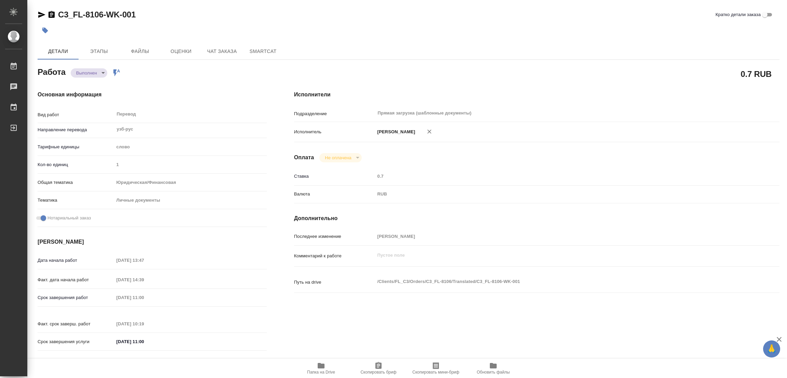
type input "notPayed"
type input "0.7"
type input "RUB"
type input "[PERSON_NAME]"
type textarea "x"
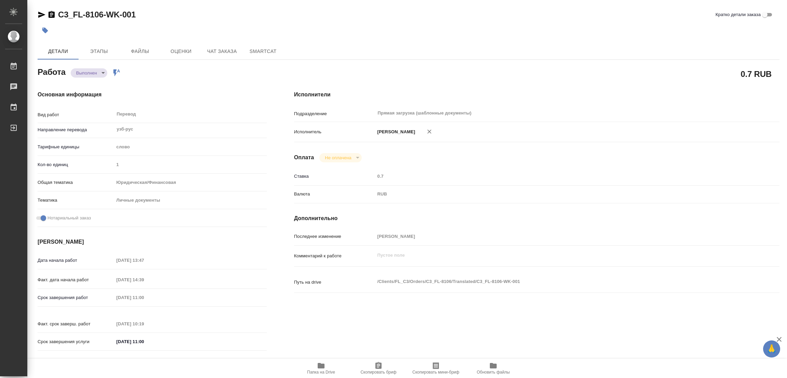
type textarea "/Clients/FL_C3/Orders/C3_FL-8106/Translated/C3_FL-8106-WK-001"
type textarea "x"
type input "C3_FL-8106"
type input "Перевод печати"
type input "Перевод, Приёмка по качеству"
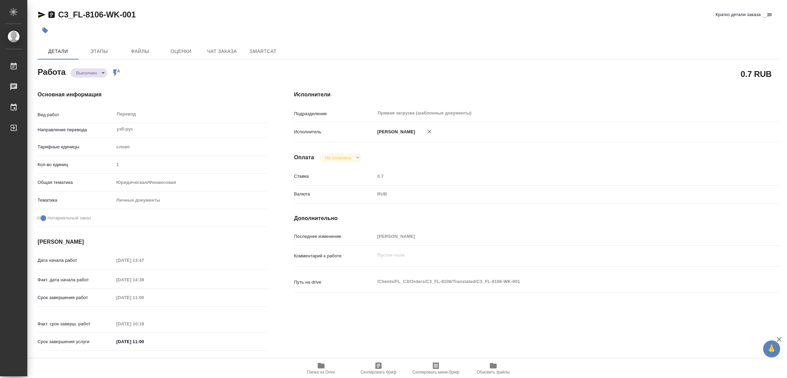
type input "[PERSON_NAME]"
type input "/Clients/FL_C3/Orders/C3_FL-8106"
type textarea "x"
type textarea "необходимо только перенабрать печать, тк клиентке надо как-то нотариально завер…"
type textarea "x"
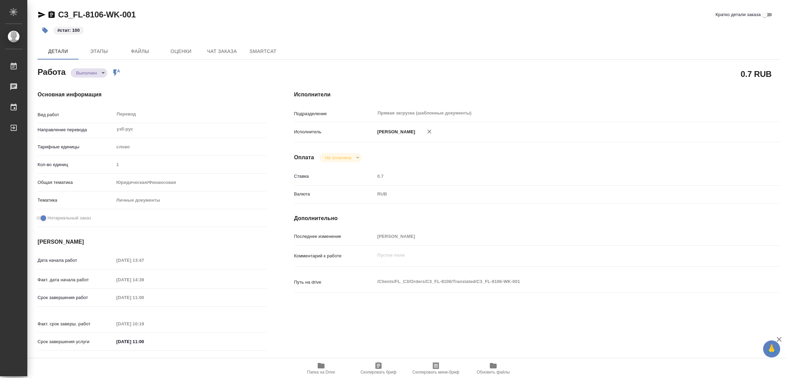
type textarea "x"
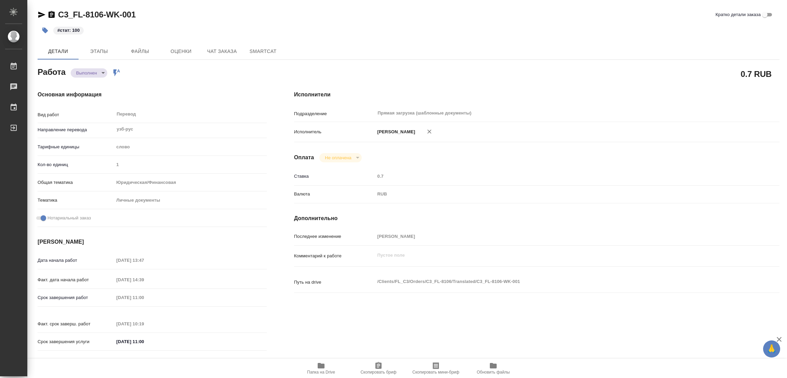
type textarea "x"
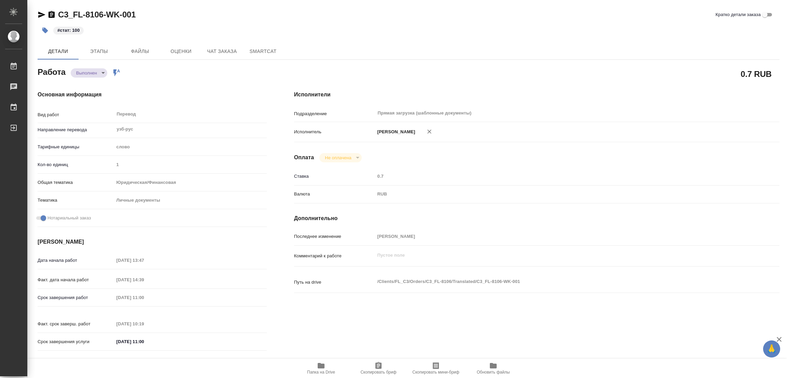
drag, startPoint x: 241, startPoint y: 220, endPoint x: 240, endPoint y: 226, distance: 6.6
click at [241, 226] on div "Нотариальный заказ" at bounding box center [152, 221] width 229 height 18
type textarea "x"
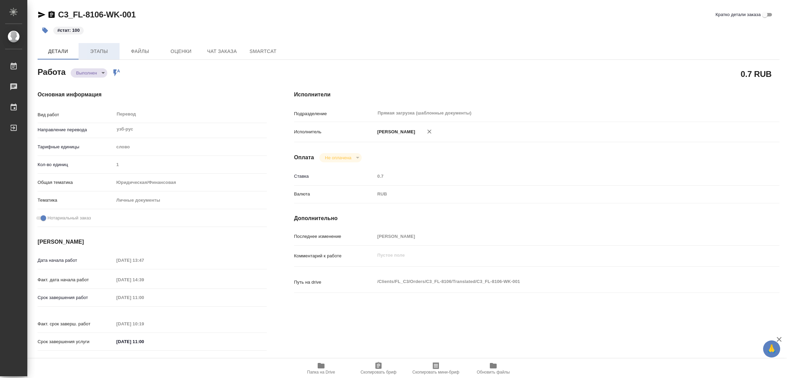
type textarea "x"
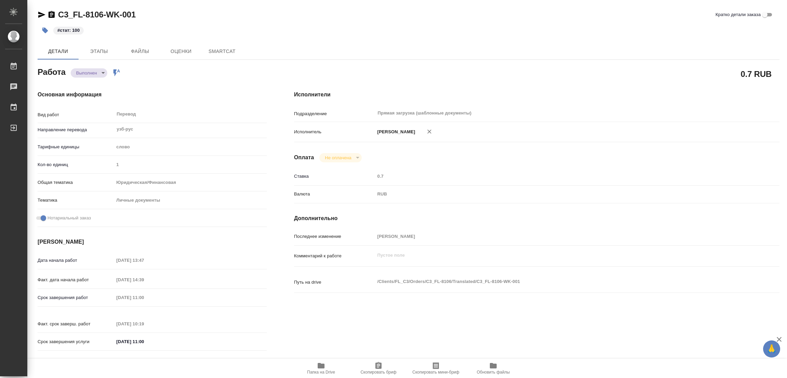
type textarea "x"
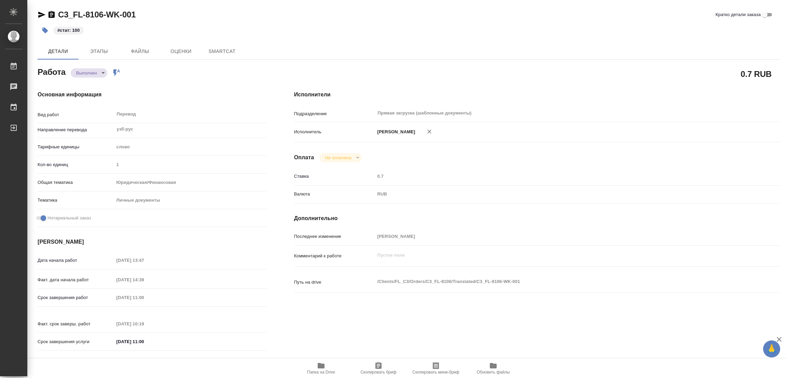
type textarea "x"
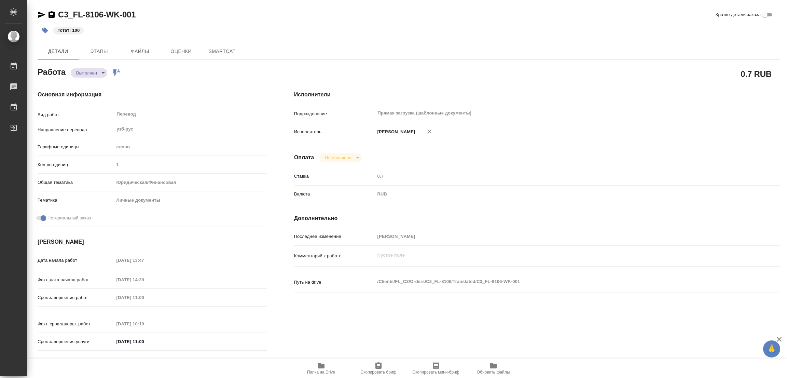
type textarea "x"
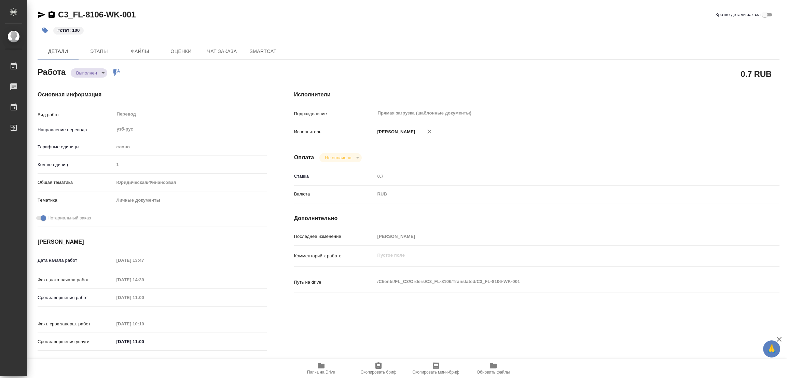
type textarea "x"
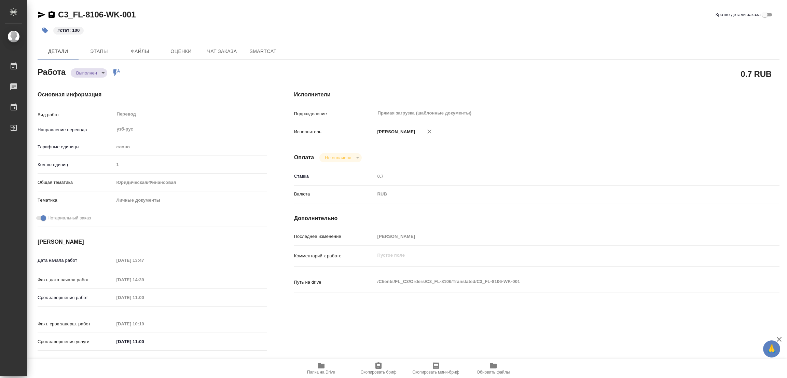
type textarea "x"
click at [490, 61] on div "0.7 RUB" at bounding box center [536, 74] width 513 height 44
click at [476, 39] on div "C3_FL-8106-WK-001 Кратко детали заказа #стат: 100 Детали Этапы Файлы Оценки Чат…" at bounding box center [408, 286] width 749 height 573
click at [412, 53] on div "Детали Этапы Файлы Оценки Чат заказа SmartCat" at bounding box center [409, 51] width 742 height 16
